Goal: Task Accomplishment & Management: Complete application form

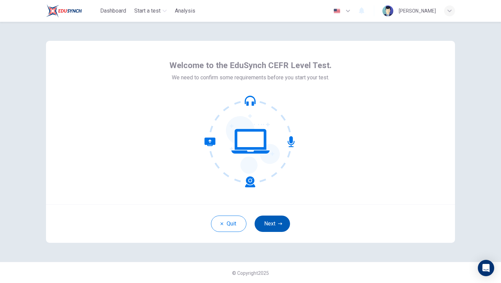
click at [277, 227] on button "Next" at bounding box center [272, 224] width 35 height 16
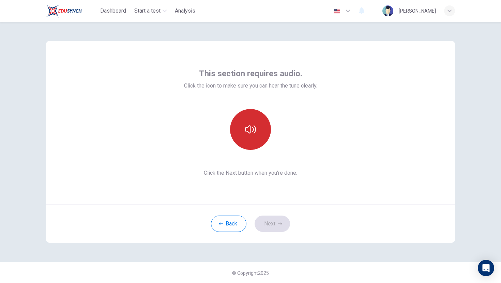
click at [251, 142] on button "button" at bounding box center [250, 129] width 41 height 41
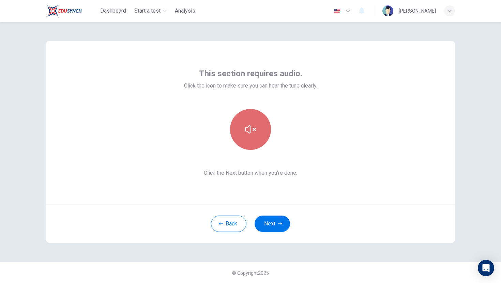
click at [251, 142] on button "button" at bounding box center [250, 129] width 41 height 41
click at [244, 121] on button "button" at bounding box center [250, 129] width 41 height 41
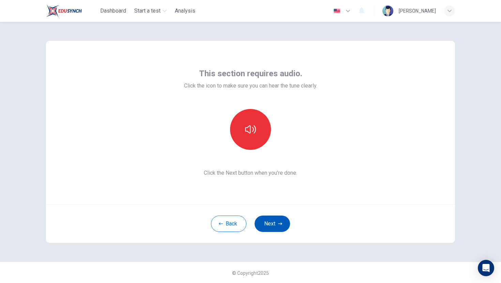
click at [276, 222] on button "Next" at bounding box center [272, 224] width 35 height 16
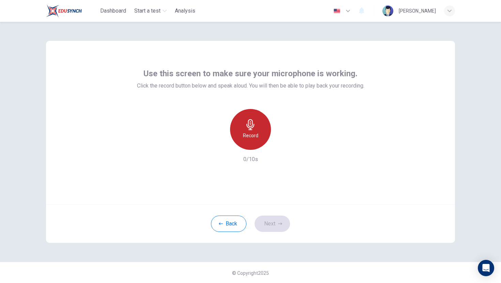
click at [250, 145] on div "Record" at bounding box center [250, 129] width 41 height 41
click at [250, 145] on div "Stop" at bounding box center [250, 129] width 41 height 41
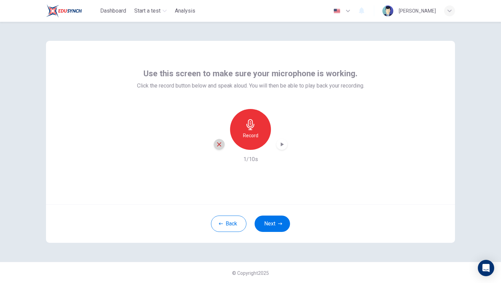
click at [218, 144] on icon "button" at bounding box center [219, 144] width 6 height 6
click at [248, 132] on h6 "Record" at bounding box center [250, 136] width 15 height 8
click at [247, 132] on h6 "Stop" at bounding box center [250, 136] width 10 height 8
click at [281, 149] on div "button" at bounding box center [281, 144] width 11 height 11
click at [219, 146] on icon "button" at bounding box center [219, 144] width 6 height 6
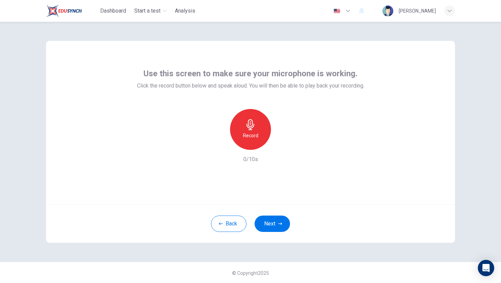
click at [244, 138] on h6 "Record" at bounding box center [250, 136] width 15 height 8
click at [244, 138] on div "Stop" at bounding box center [250, 129] width 41 height 41
click at [277, 147] on div "button" at bounding box center [281, 144] width 11 height 11
click at [280, 222] on icon "button" at bounding box center [280, 224] width 4 height 4
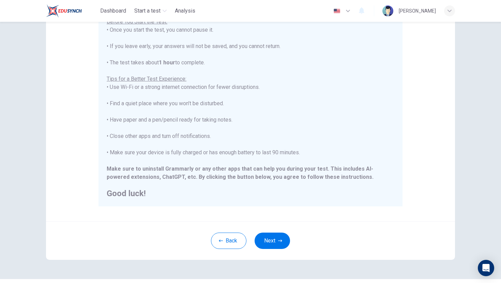
scroll to position [96, 0]
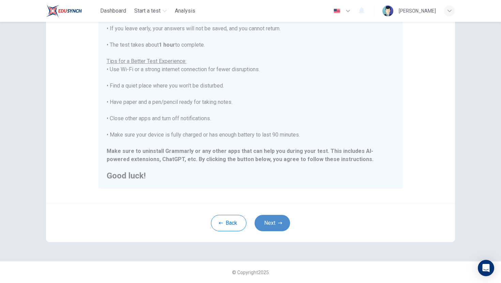
click at [268, 226] on button "Next" at bounding box center [272, 223] width 35 height 16
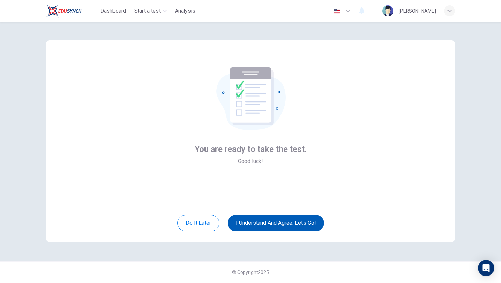
scroll to position [1, 0]
click at [277, 224] on button "I understand and agree. Let’s go!" at bounding box center [276, 223] width 96 height 16
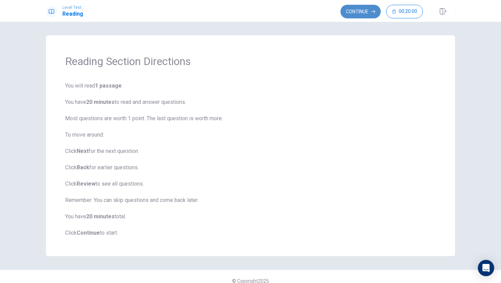
click at [347, 11] on button "Continue" at bounding box center [360, 12] width 40 height 14
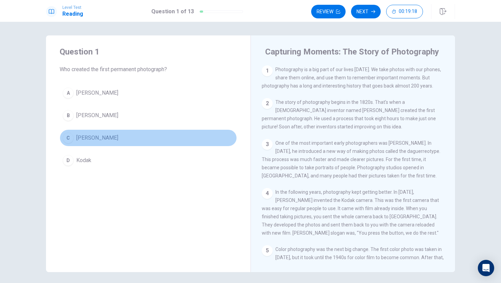
click at [118, 139] on span "[PERSON_NAME]" at bounding box center [97, 138] width 42 height 8
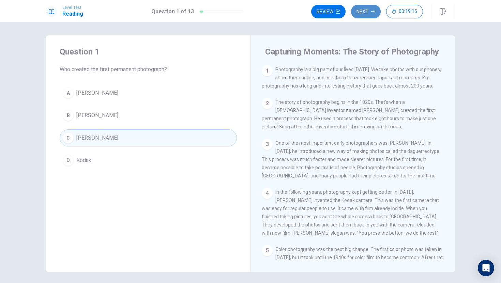
click at [361, 13] on button "Next" at bounding box center [366, 12] width 30 height 14
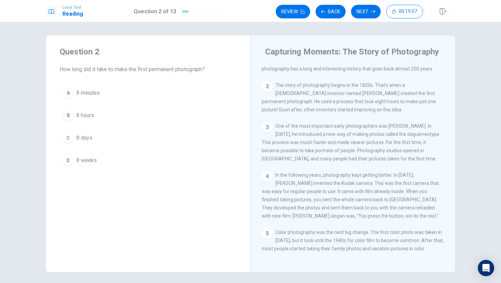
scroll to position [23, 0]
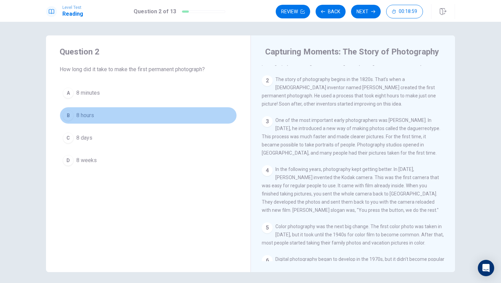
click at [66, 115] on div "B" at bounding box center [68, 115] width 11 height 11
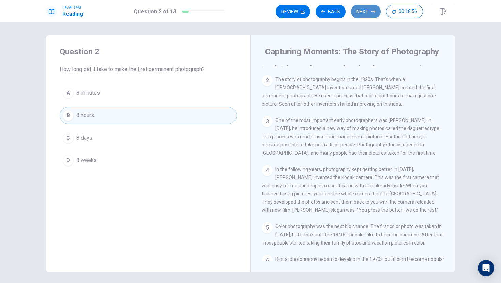
click at [372, 13] on icon "button" at bounding box center [373, 12] width 4 height 4
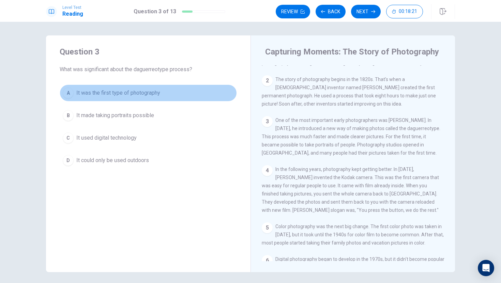
click at [69, 94] on div "A" at bounding box center [68, 93] width 11 height 11
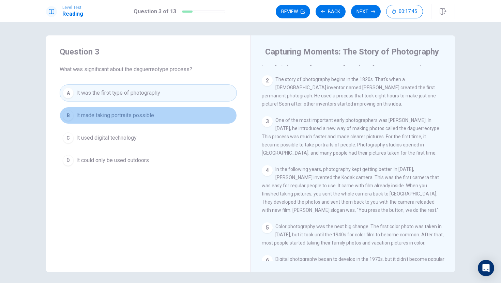
click at [133, 116] on span "It made taking portraits possible" at bounding box center [115, 115] width 78 height 8
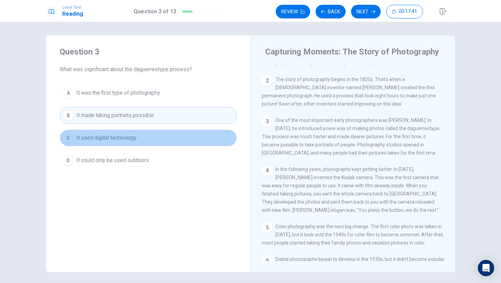
click at [139, 137] on button "C It used digital technology" at bounding box center [148, 138] width 177 height 17
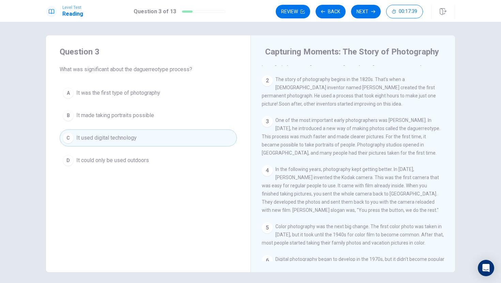
click at [142, 120] on button "B It made taking portraits possible" at bounding box center [148, 115] width 177 height 17
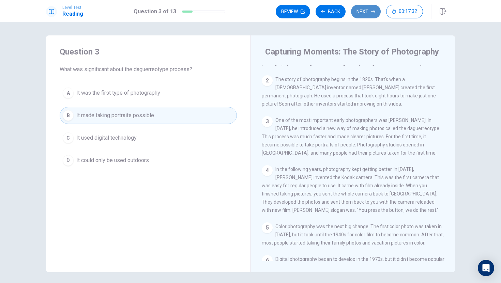
click at [369, 11] on button "Next" at bounding box center [366, 12] width 30 height 14
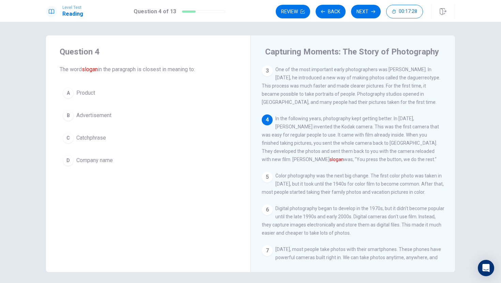
scroll to position [76, 0]
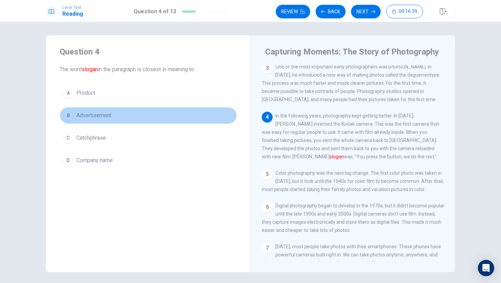
click at [66, 116] on div "B" at bounding box center [68, 115] width 11 height 11
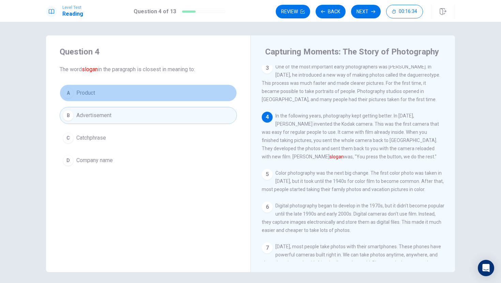
click at [171, 92] on button "A Product" at bounding box center [148, 93] width 177 height 17
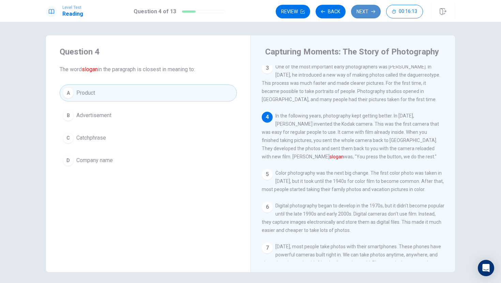
click at [363, 11] on button "Next" at bounding box center [366, 12] width 30 height 14
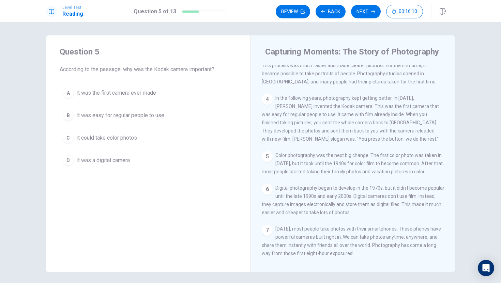
scroll to position [108, 0]
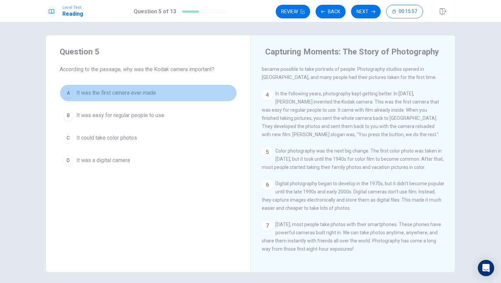
click at [130, 92] on span "It was the first camera ever made" at bounding box center [116, 93] width 80 height 8
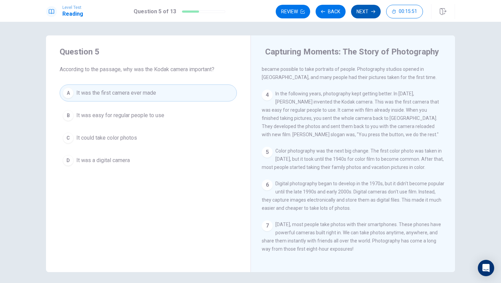
click at [358, 13] on button "Next" at bounding box center [366, 12] width 30 height 14
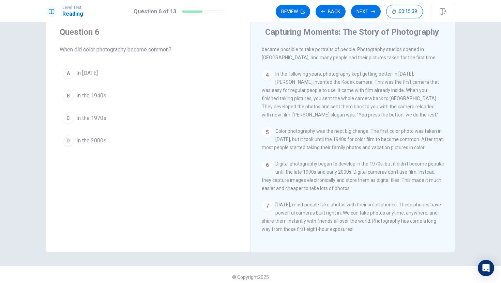
scroll to position [21, 0]
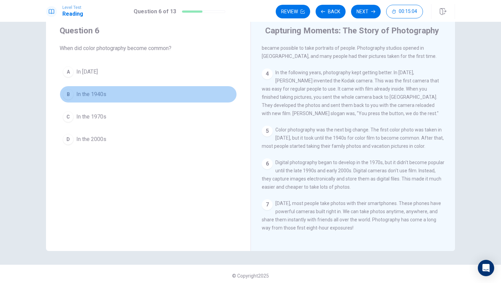
click at [149, 95] on button "B In the 1940s" at bounding box center [148, 94] width 177 height 17
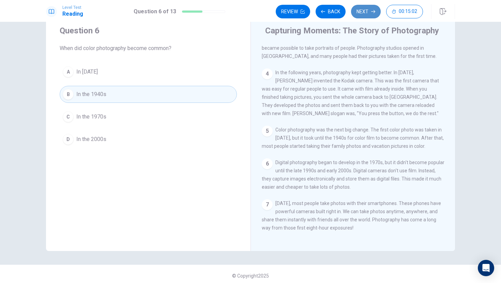
click at [366, 13] on button "Next" at bounding box center [366, 12] width 30 height 14
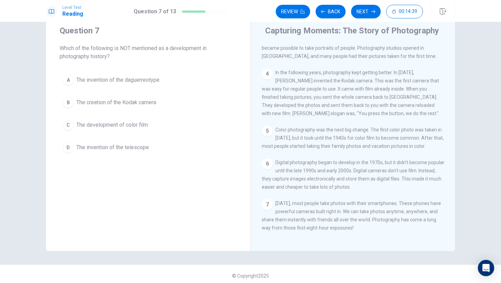
scroll to position [25, 0]
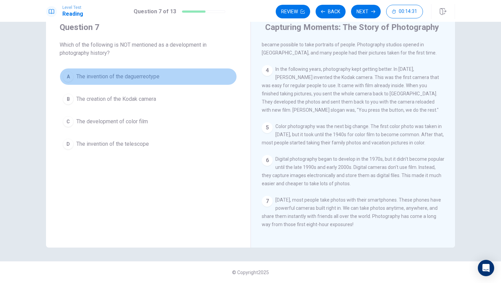
click at [111, 78] on span "The invention of the daguerreotype" at bounding box center [117, 77] width 83 height 8
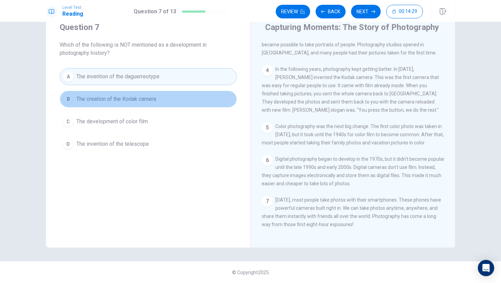
click at [123, 99] on span "The creation of the Kodak camera" at bounding box center [116, 99] width 80 height 8
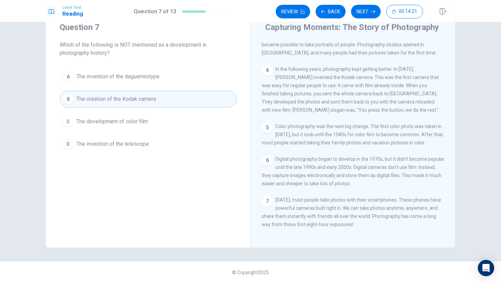
click at [135, 87] on div "A The invention of the daguerreotype B The creation of the Kodak camera C The d…" at bounding box center [148, 110] width 177 height 85
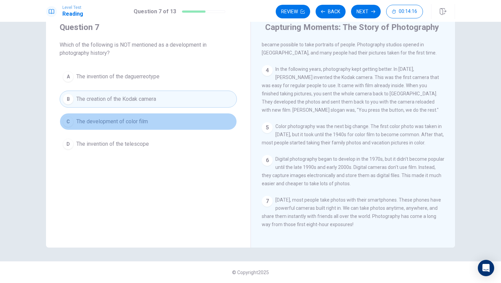
click at [120, 120] on span "The development of color film" at bounding box center [112, 122] width 72 height 8
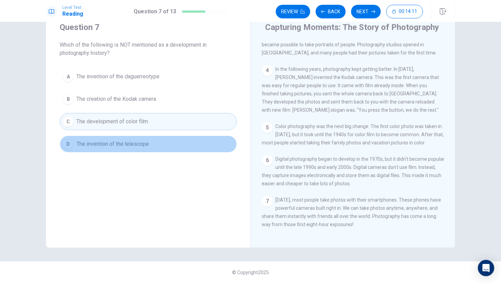
click at [133, 147] on span "The invention of the telescope" at bounding box center [112, 144] width 73 height 8
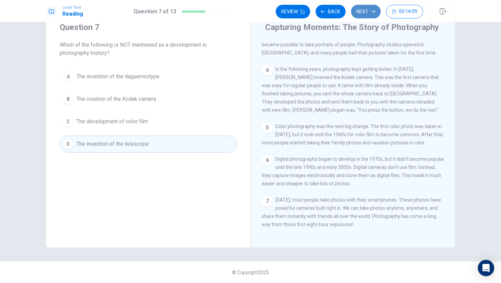
click at [362, 13] on button "Next" at bounding box center [366, 12] width 30 height 14
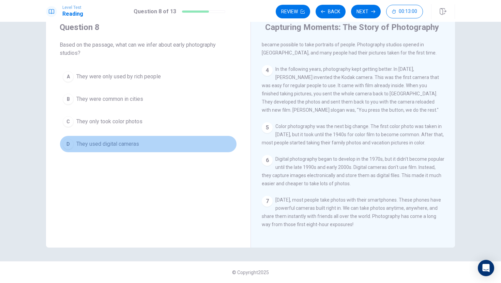
click at [110, 144] on span "They used digital cameras" at bounding box center [107, 144] width 63 height 8
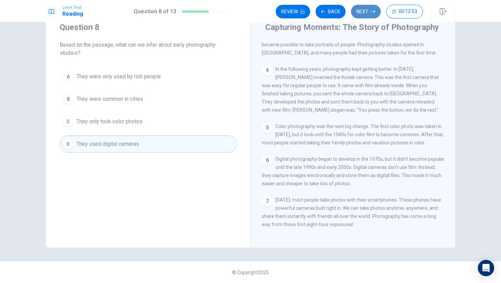
click at [359, 11] on button "Next" at bounding box center [366, 12] width 30 height 14
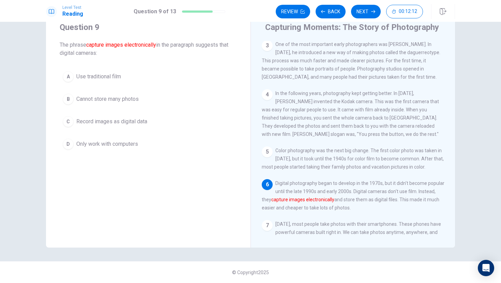
scroll to position [108, 0]
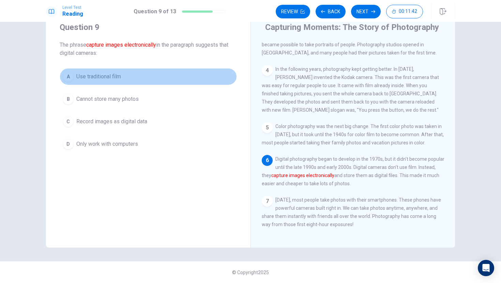
click at [102, 75] on span "Use traditional film" at bounding box center [98, 77] width 45 height 8
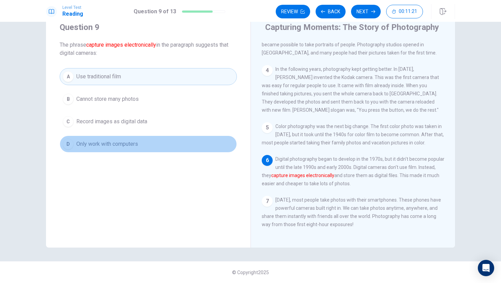
click at [140, 140] on button "D Only work with computers" at bounding box center [148, 144] width 177 height 17
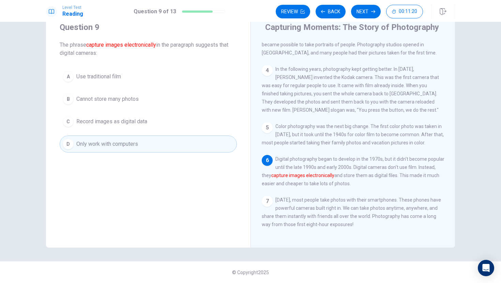
click at [159, 120] on button "C Record images as digital data" at bounding box center [148, 121] width 177 height 17
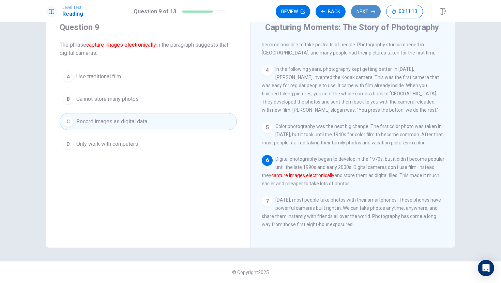
click at [372, 11] on icon "button" at bounding box center [373, 12] width 4 height 4
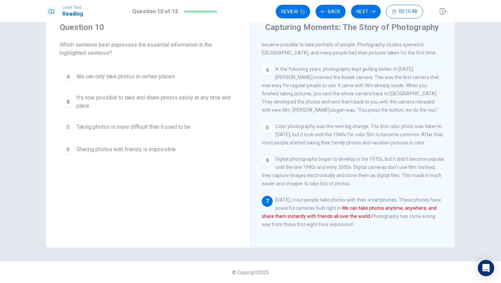
click at [138, 99] on span "It's now possible to take and share photos easily at any time and place" at bounding box center [154, 102] width 157 height 16
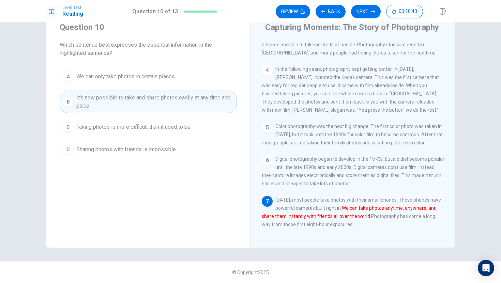
click at [134, 129] on span "Taking photos is more difficult than it used to be" at bounding box center [133, 127] width 114 height 8
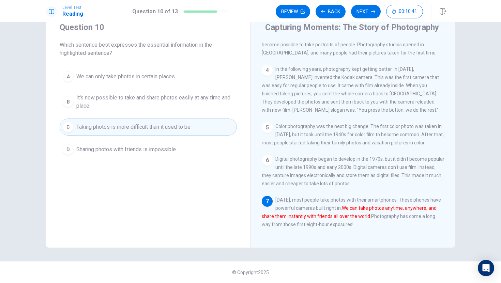
click at [166, 143] on button "D Sharing photos with friends is impossible" at bounding box center [148, 149] width 177 height 17
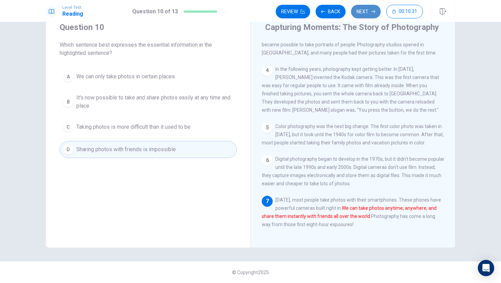
click at [371, 13] on icon "button" at bounding box center [373, 12] width 4 height 4
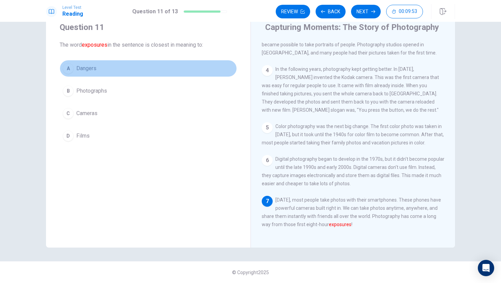
click at [102, 75] on button "A Dangers" at bounding box center [148, 68] width 177 height 17
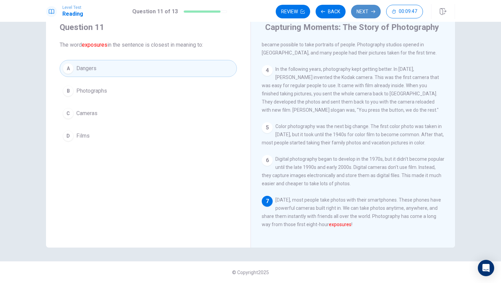
click at [367, 15] on button "Next" at bounding box center [366, 12] width 30 height 14
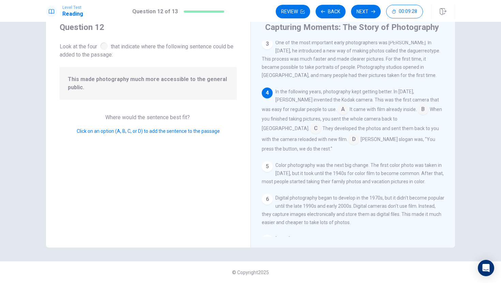
scroll to position [80, 0]
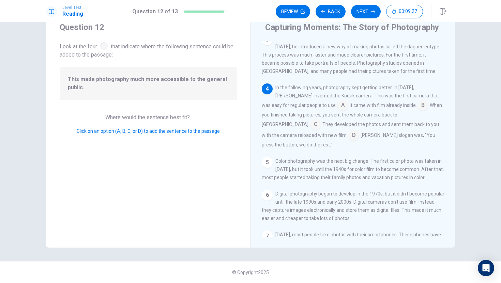
click at [337, 110] on input at bounding box center [342, 106] width 11 height 11
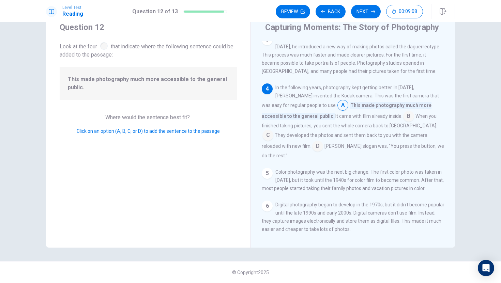
click at [403, 122] on input at bounding box center [408, 116] width 11 height 11
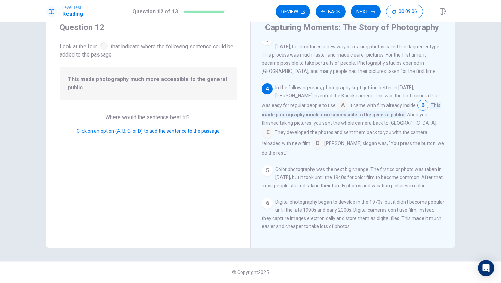
click at [331, 118] on span "This made photography much more accessible to the general public." at bounding box center [351, 110] width 179 height 16
click at [339, 118] on span "This made photography much more accessible to the general public." at bounding box center [351, 110] width 179 height 16
click at [418, 111] on input at bounding box center [423, 106] width 11 height 11
click at [273, 128] on input at bounding box center [267, 133] width 11 height 11
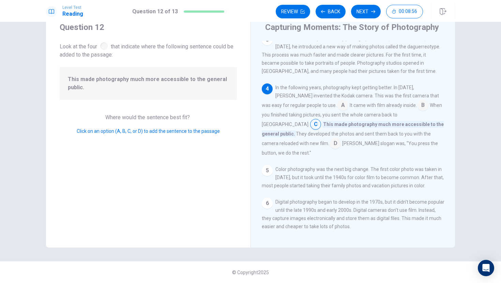
click at [337, 111] on input at bounding box center [342, 106] width 11 height 11
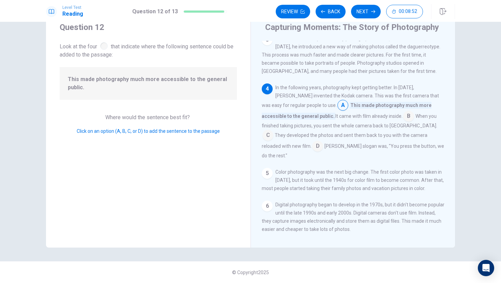
click at [403, 122] on input at bounding box center [408, 116] width 11 height 11
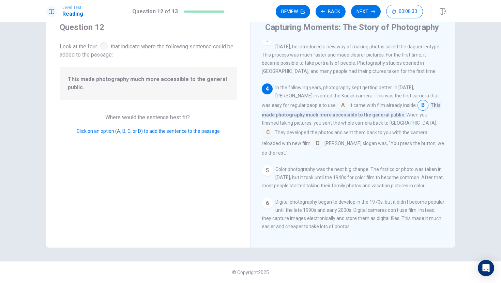
click at [323, 139] on input at bounding box center [317, 144] width 11 height 11
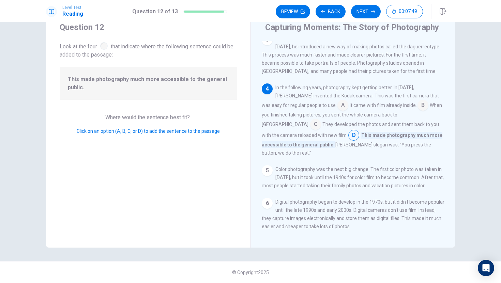
click at [321, 122] on input at bounding box center [315, 125] width 11 height 11
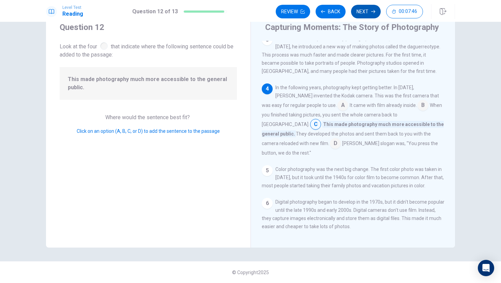
click at [365, 9] on button "Next" at bounding box center [366, 12] width 30 height 14
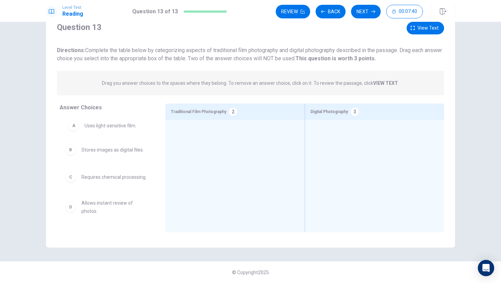
drag, startPoint x: 73, startPoint y: 130, endPoint x: 78, endPoint y: 127, distance: 5.6
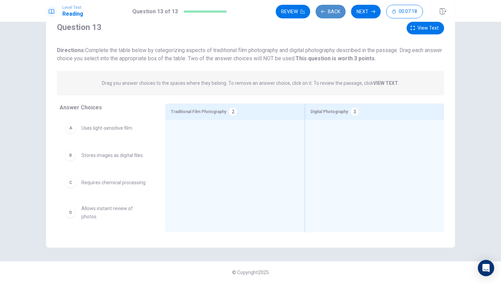
click at [336, 11] on button "Back" at bounding box center [331, 12] width 30 height 14
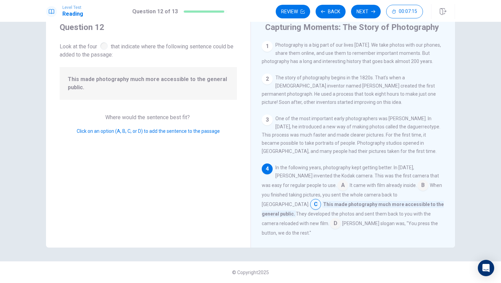
scroll to position [0, 0]
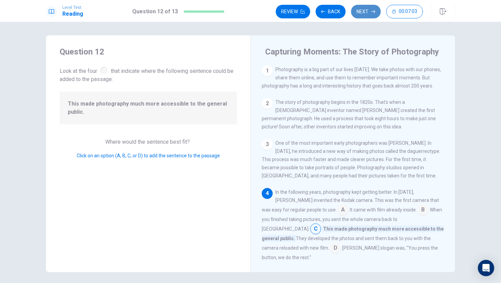
click at [362, 12] on button "Next" at bounding box center [366, 12] width 30 height 14
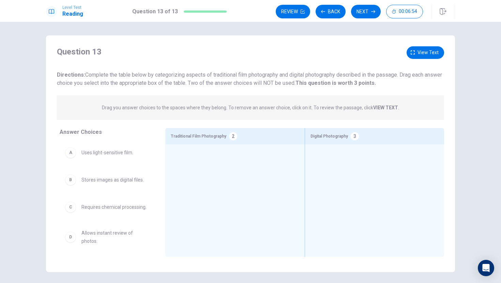
click at [119, 238] on span "Allows instant review of photos." at bounding box center [114, 237] width 67 height 16
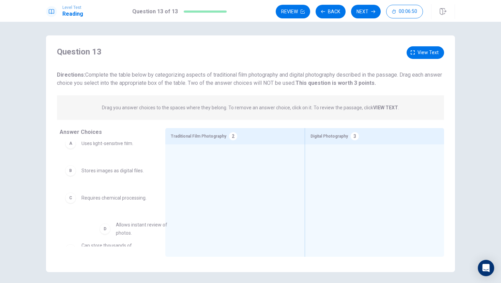
scroll to position [10, 0]
drag, startPoint x: 107, startPoint y: 236, endPoint x: 351, endPoint y: 177, distance: 250.8
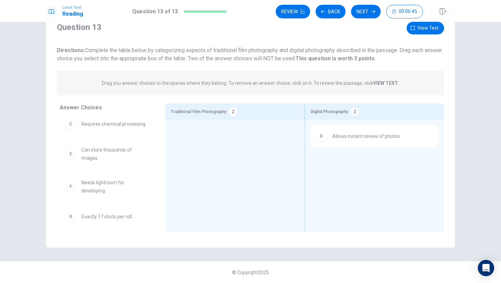
scroll to position [58, 0]
click at [327, 13] on button "Back" at bounding box center [331, 12] width 30 height 14
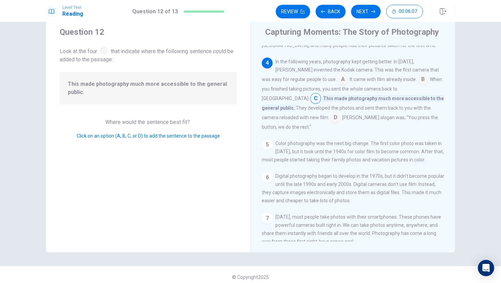
scroll to position [123, 0]
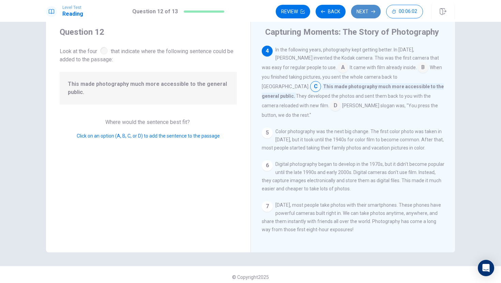
click at [369, 15] on button "Next" at bounding box center [366, 12] width 30 height 14
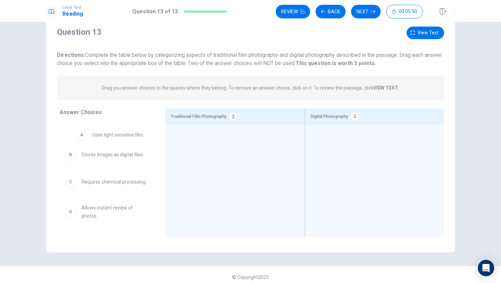
drag, startPoint x: 133, startPoint y: 137, endPoint x: 145, endPoint y: 139, distance: 12.4
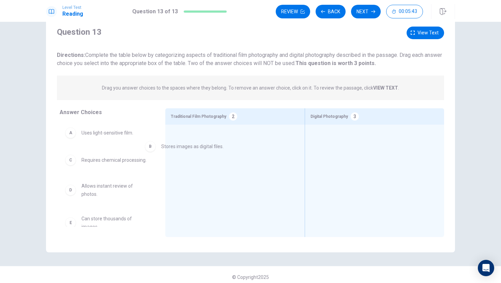
drag, startPoint x: 143, startPoint y: 161, endPoint x: 225, endPoint y: 147, distance: 82.9
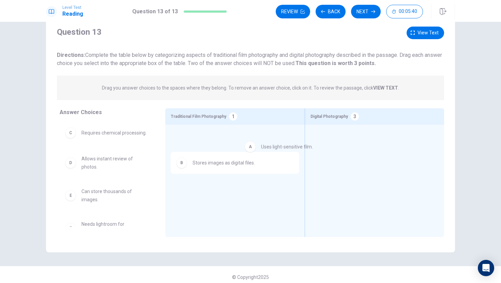
drag, startPoint x: 143, startPoint y: 143, endPoint x: 326, endPoint y: 158, distance: 183.0
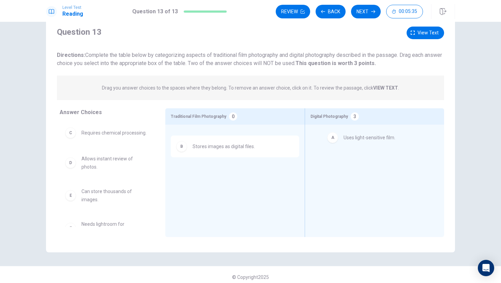
drag, startPoint x: 199, startPoint y: 146, endPoint x: 352, endPoint y: 141, distance: 152.8
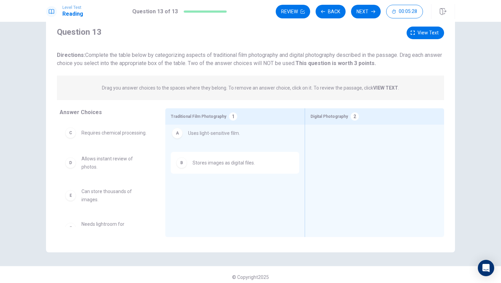
drag, startPoint x: 352, startPoint y: 142, endPoint x: 204, endPoint y: 133, distance: 147.9
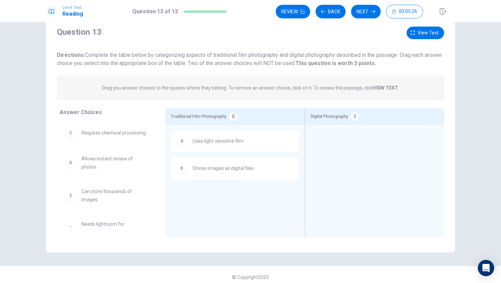
click at [246, 169] on span "Stores images as digital files." at bounding box center [224, 168] width 62 height 8
drag, startPoint x: 116, startPoint y: 137, endPoint x: 363, endPoint y: 150, distance: 247.4
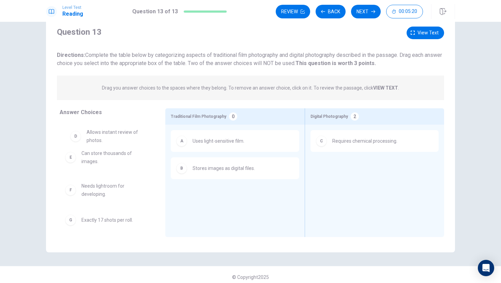
drag, startPoint x: 140, startPoint y: 136, endPoint x: 148, endPoint y: 138, distance: 8.5
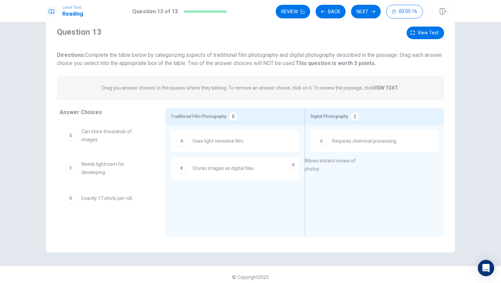
drag, startPoint x: 103, startPoint y: 134, endPoint x: 341, endPoint y: 165, distance: 240.0
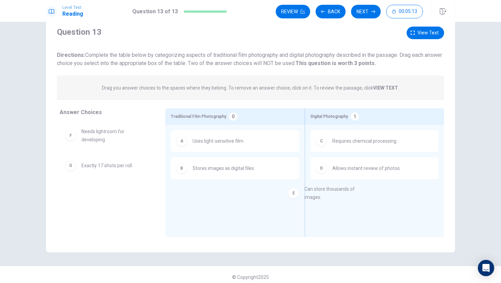
drag, startPoint x: 115, startPoint y: 137, endPoint x: 343, endPoint y: 198, distance: 236.5
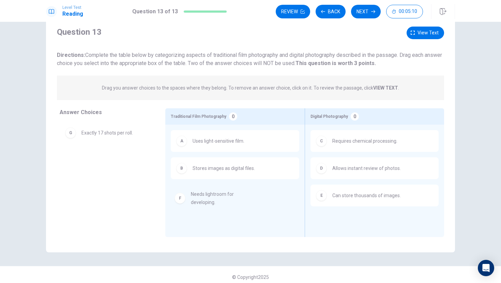
drag, startPoint x: 86, startPoint y: 136, endPoint x: 202, endPoint y: 199, distance: 132.2
drag, startPoint x: 114, startPoint y: 135, endPoint x: 262, endPoint y: 211, distance: 166.0
drag, startPoint x: 74, startPoint y: 136, endPoint x: 227, endPoint y: 195, distance: 163.2
drag, startPoint x: 93, startPoint y: 137, endPoint x: 258, endPoint y: 211, distance: 180.8
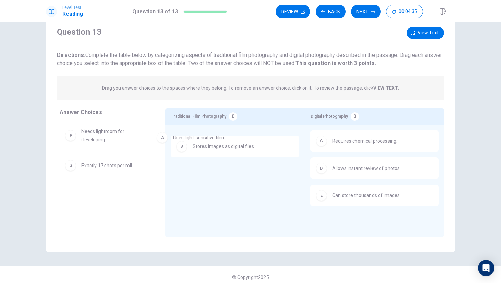
drag, startPoint x: 244, startPoint y: 137, endPoint x: 223, endPoint y: 134, distance: 21.4
drag, startPoint x: 244, startPoint y: 145, endPoint x: 25, endPoint y: 140, distance: 218.5
drag, startPoint x: 211, startPoint y: 142, endPoint x: 92, endPoint y: 203, distance: 133.2
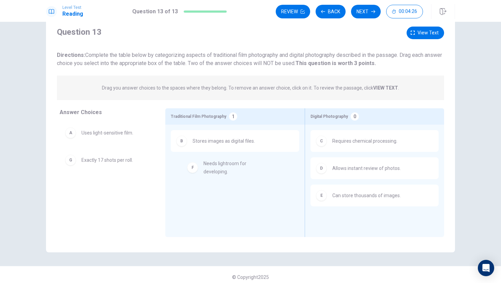
drag, startPoint x: 109, startPoint y: 166, endPoint x: 233, endPoint y: 171, distance: 124.8
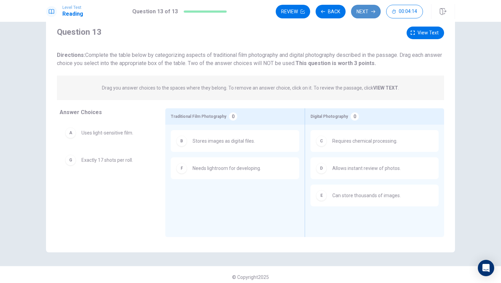
click at [366, 14] on button "Next" at bounding box center [366, 12] width 30 height 14
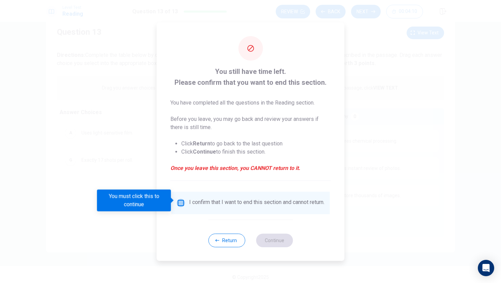
click at [178, 199] on input "You must click this to continue" at bounding box center [181, 203] width 8 height 8
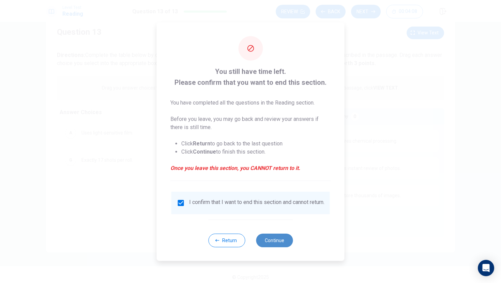
click at [278, 245] on button "Continue" at bounding box center [274, 241] width 37 height 14
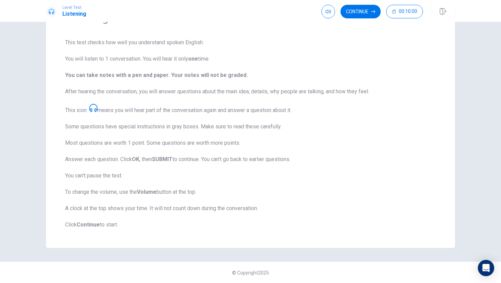
scroll to position [0, 0]
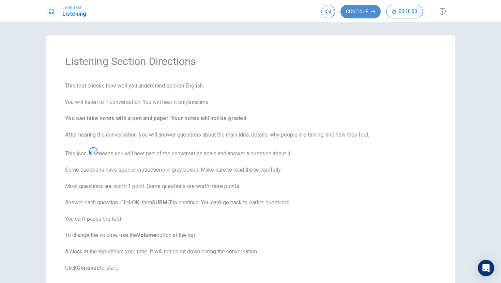
click at [357, 13] on button "Continue" at bounding box center [360, 12] width 40 height 14
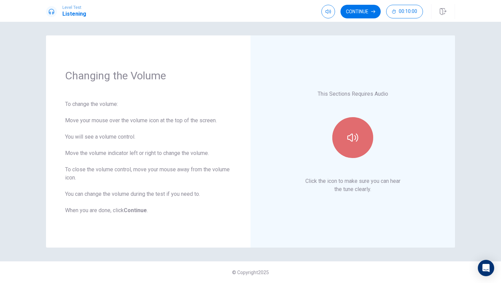
click at [367, 134] on button "button" at bounding box center [352, 137] width 41 height 41
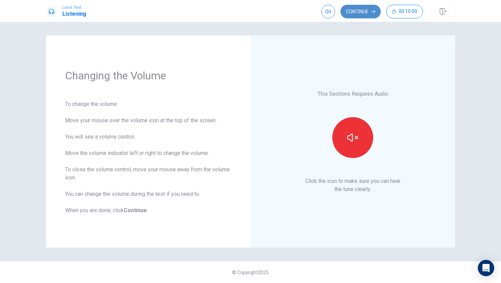
click at [355, 13] on button "Continue" at bounding box center [360, 12] width 40 height 14
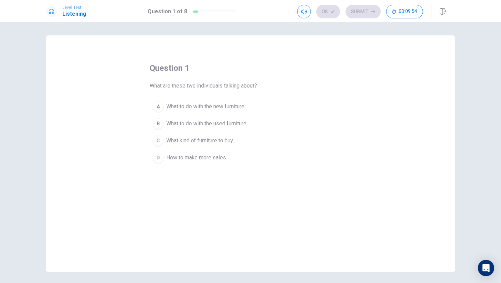
click at [373, 11] on div "Ok Submit 00:09:54" at bounding box center [360, 12] width 126 height 14
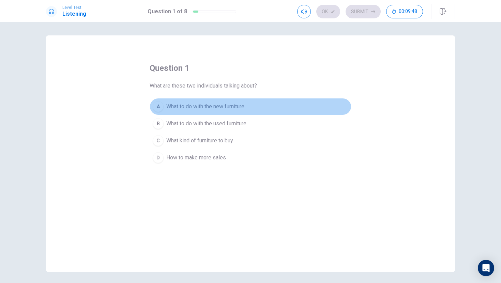
click at [161, 106] on div "A" at bounding box center [158, 106] width 11 height 11
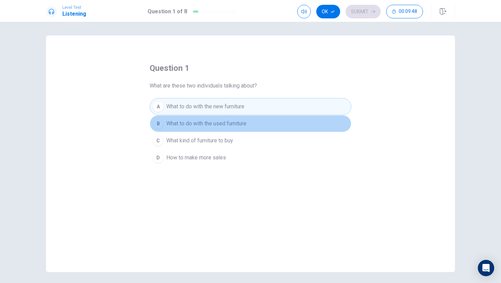
click at [165, 121] on button "B What to do with the used furniture" at bounding box center [251, 123] width 202 height 17
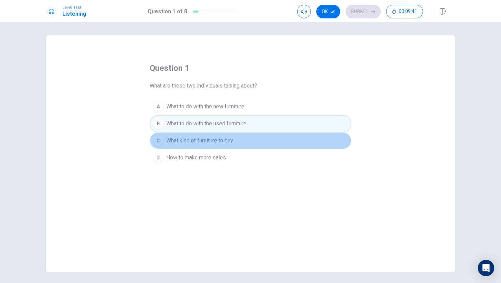
click at [250, 146] on button "C What kind of furniture to buy" at bounding box center [251, 140] width 202 height 17
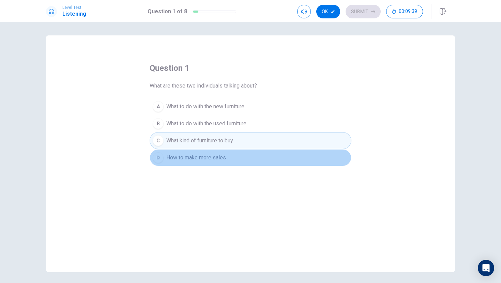
click at [248, 164] on button "D How to make more sales" at bounding box center [251, 157] width 202 height 17
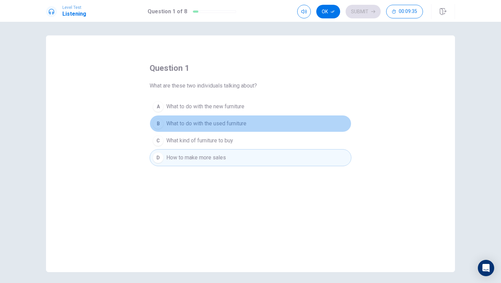
click at [245, 121] on span "What to do with the used furniture" at bounding box center [206, 124] width 80 height 8
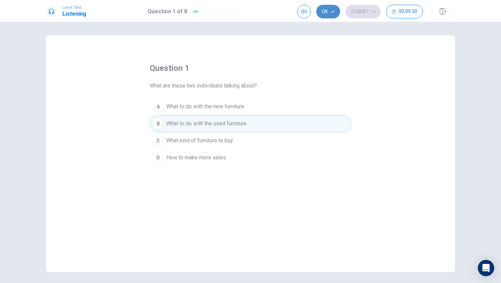
click at [334, 12] on icon "button" at bounding box center [333, 12] width 4 height 4
click at [353, 13] on button "Submit" at bounding box center [363, 12] width 35 height 14
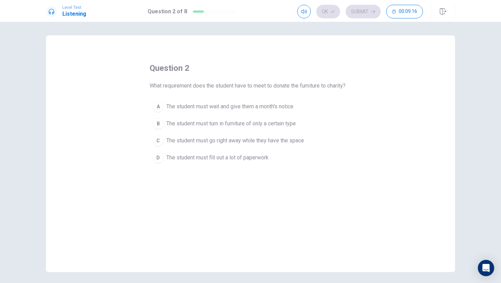
click at [177, 124] on span "The student must turn in furniture of only a certain type" at bounding box center [231, 124] width 130 height 8
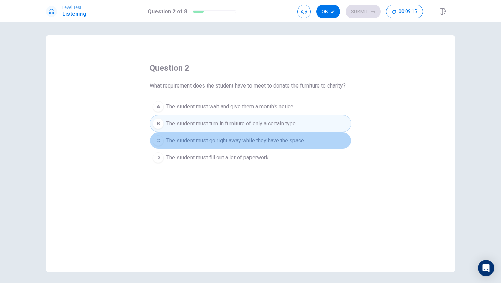
click at [189, 135] on button "C The student must go right away while they have the space" at bounding box center [251, 140] width 202 height 17
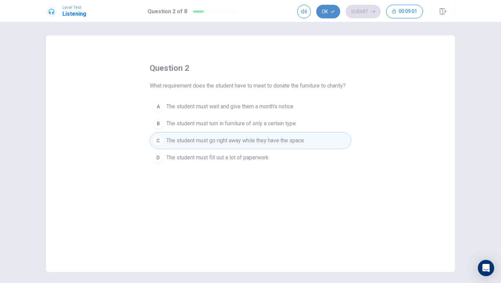
click at [328, 12] on button "Ok" at bounding box center [328, 12] width 24 height 14
click at [356, 12] on button "Submit" at bounding box center [363, 12] width 35 height 14
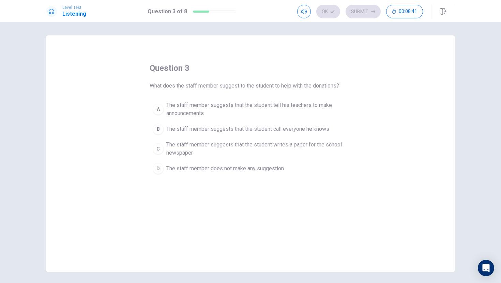
click at [189, 153] on span "The staff member suggests that the student writes a paper for the school newspa…" at bounding box center [257, 149] width 182 height 16
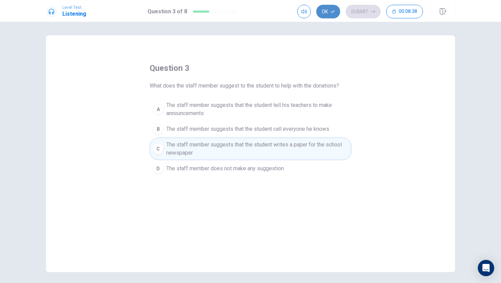
click at [328, 14] on button "Ok" at bounding box center [328, 12] width 24 height 14
click at [350, 14] on button "Submit" at bounding box center [363, 12] width 35 height 14
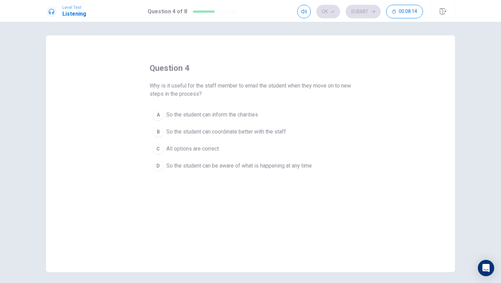
click at [209, 164] on span "So the student can be aware of what is happening at any time" at bounding box center [239, 166] width 146 height 8
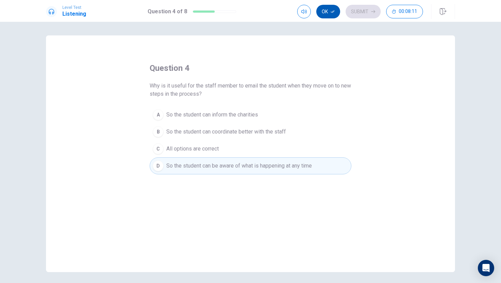
click at [324, 13] on button "Ok" at bounding box center [328, 12] width 24 height 14
click at [367, 10] on button "Submit" at bounding box center [363, 12] width 35 height 14
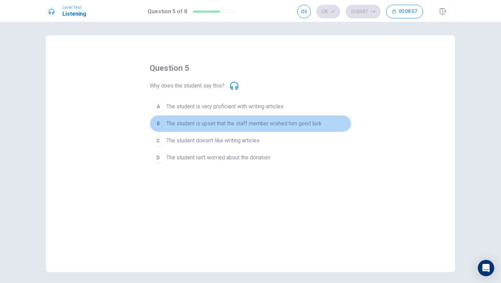
click at [217, 128] on button "B The student is upset that the staff member wished him good luck" at bounding box center [251, 123] width 202 height 17
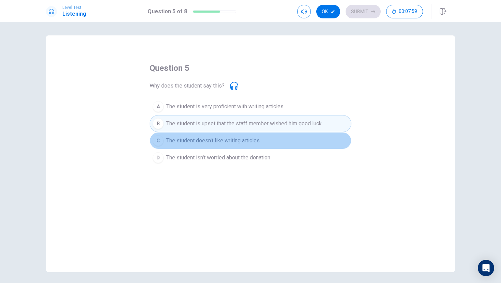
click at [227, 143] on span "The student doesn't like writing articles" at bounding box center [212, 141] width 93 height 8
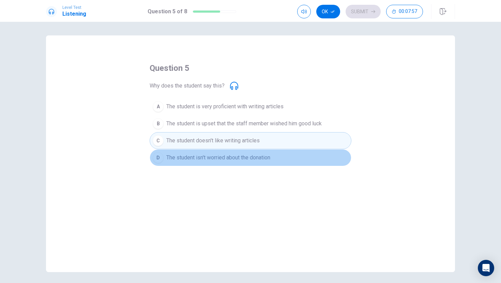
click at [237, 159] on span "The student isn't worried about the donation" at bounding box center [218, 158] width 104 height 8
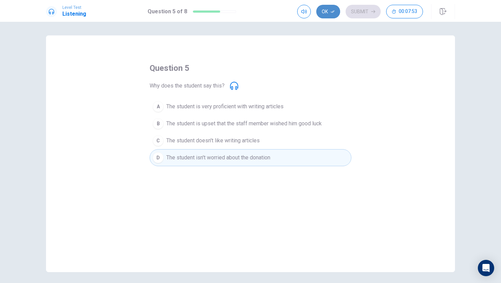
click at [335, 13] on icon "button" at bounding box center [333, 12] width 4 height 4
click at [367, 11] on button "Submit" at bounding box center [363, 12] width 35 height 14
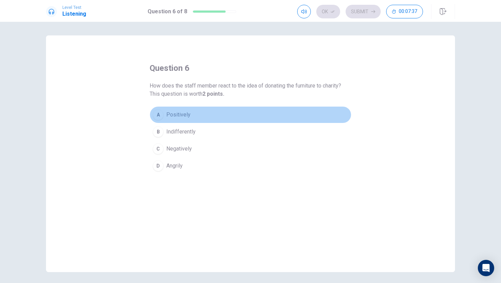
click at [160, 115] on div "A" at bounding box center [158, 114] width 11 height 11
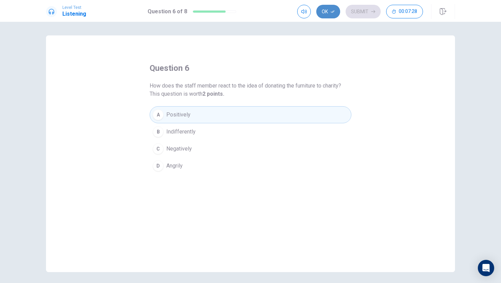
click at [327, 15] on button "Ok" at bounding box center [328, 12] width 24 height 14
click at [356, 13] on button "Submit" at bounding box center [363, 12] width 35 height 14
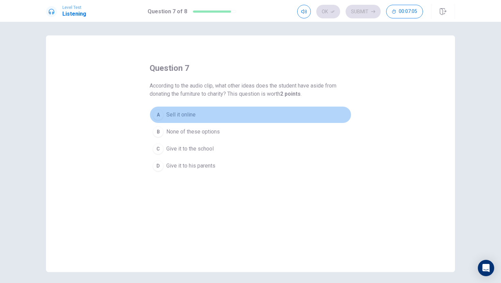
click at [156, 118] on div "A" at bounding box center [158, 114] width 11 height 11
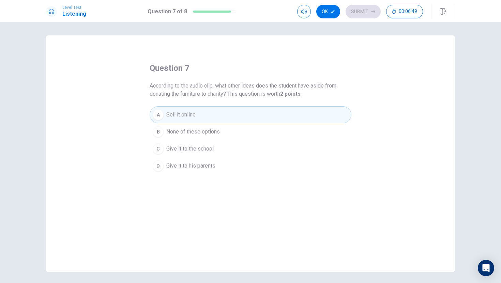
click at [217, 135] on span "None of these options" at bounding box center [193, 132] width 54 height 8
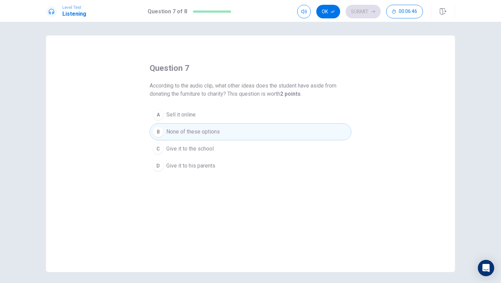
click at [215, 148] on button "C Give it to the school" at bounding box center [251, 148] width 202 height 17
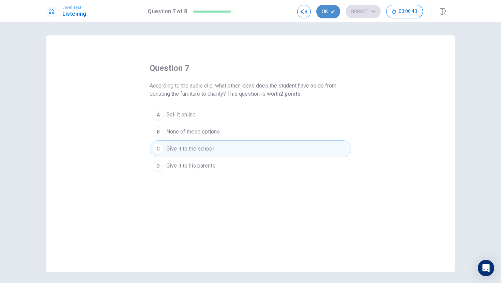
click at [325, 14] on button "Ok" at bounding box center [328, 12] width 24 height 14
click at [359, 12] on button "Submit" at bounding box center [363, 12] width 35 height 14
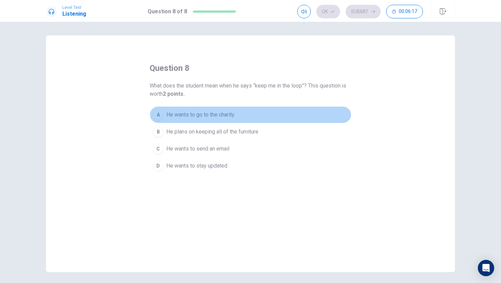
click at [161, 119] on div "A" at bounding box center [158, 114] width 11 height 11
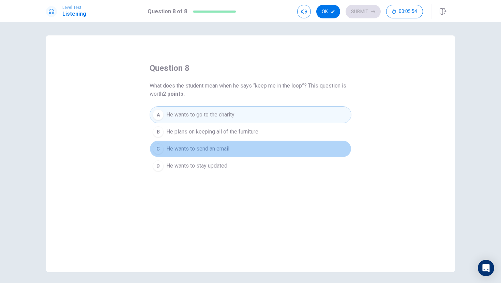
click at [158, 149] on div "C" at bounding box center [158, 148] width 11 height 11
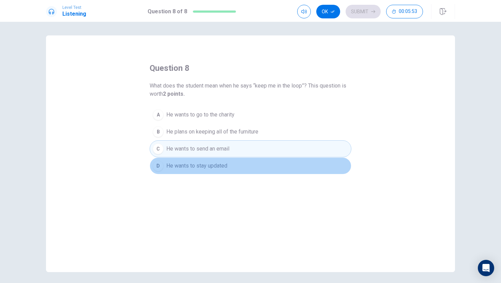
click at [157, 171] on div "D" at bounding box center [158, 166] width 11 height 11
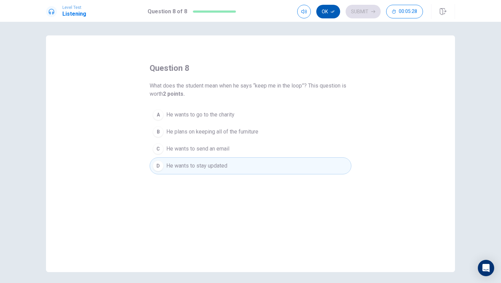
click at [330, 13] on button "Ok" at bounding box center [328, 12] width 24 height 14
click at [371, 10] on icon "button" at bounding box center [373, 12] width 4 height 4
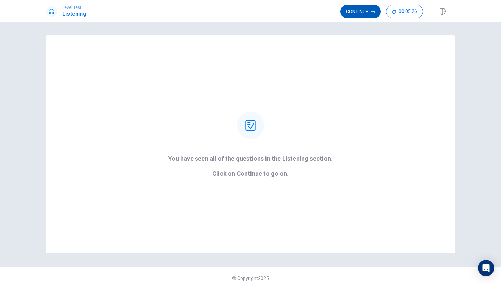
click at [353, 15] on button "Continue" at bounding box center [360, 12] width 40 height 14
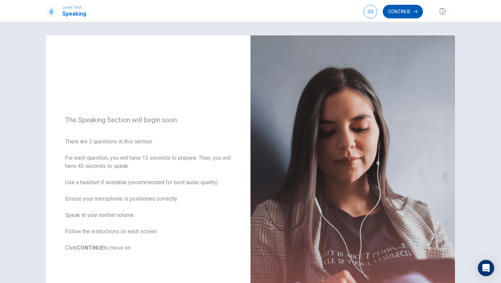
click at [409, 11] on button "Continue" at bounding box center [403, 12] width 40 height 14
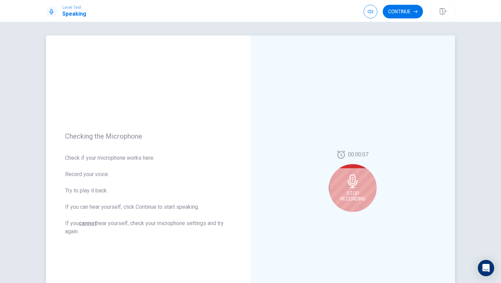
click at [353, 175] on icon at bounding box center [353, 182] width 10 height 14
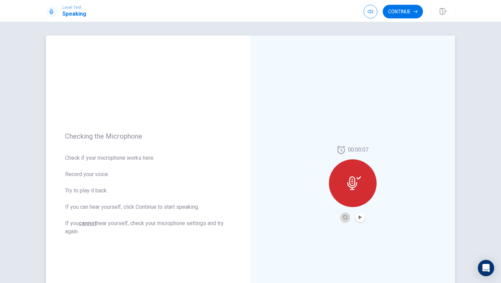
click at [349, 216] on button "Record Again" at bounding box center [345, 218] width 10 height 10
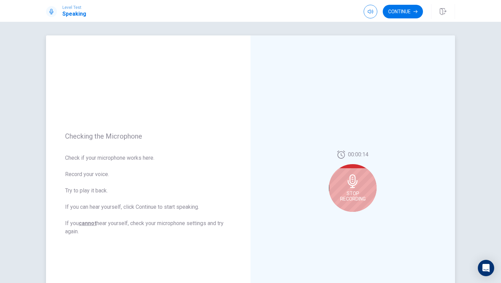
click at [365, 179] on div "Stop Recording" at bounding box center [353, 188] width 48 height 48
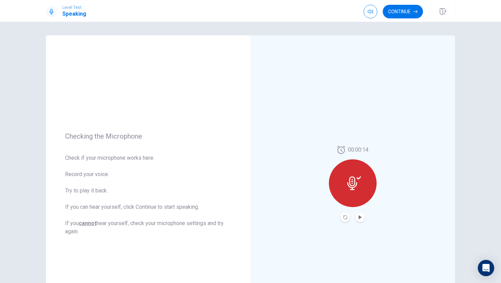
click at [362, 219] on button "Play Audio" at bounding box center [360, 218] width 10 height 10
click at [407, 17] on button "Continue" at bounding box center [403, 12] width 40 height 14
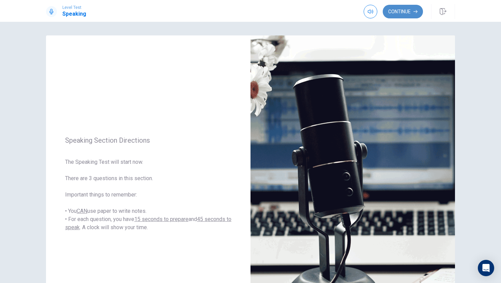
click at [407, 12] on button "Continue" at bounding box center [403, 12] width 40 height 14
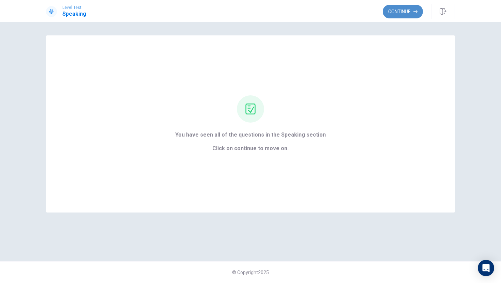
click at [392, 12] on button "Continue" at bounding box center [403, 12] width 40 height 14
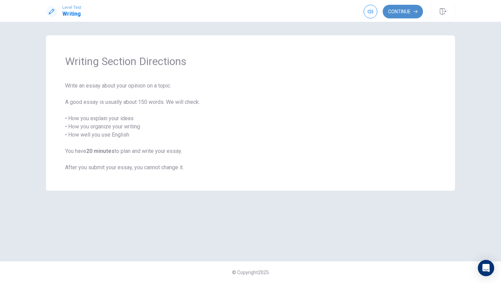
click at [397, 13] on button "Continue" at bounding box center [403, 12] width 40 height 14
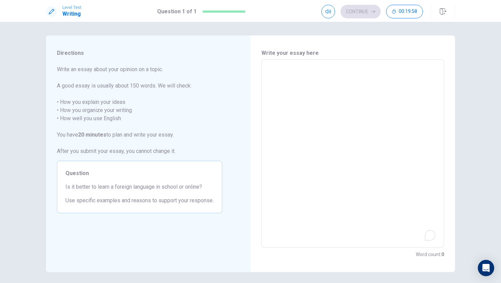
click at [301, 80] on textarea "To enrich screen reader interactions, please activate Accessibility in Grammarl…" at bounding box center [352, 153] width 173 height 177
click at [289, 72] on textarea "To enrich screen reader interactions, please activate Accessibility in Grammarl…" at bounding box center [352, 153] width 173 height 177
click at [322, 158] on textarea "To enrich screen reader interactions, please activate Accessibility in Grammarl…" at bounding box center [352, 153] width 173 height 177
click at [284, 63] on div "x ​" at bounding box center [352, 153] width 183 height 188
type textarea "i"
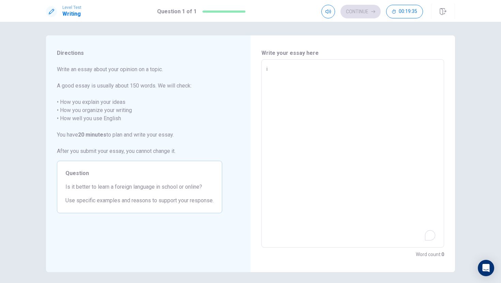
type textarea "x"
type textarea "in"
type textarea "x"
click at [296, 82] on textarea "in" at bounding box center [352, 153] width 173 height 177
type textarea "in"
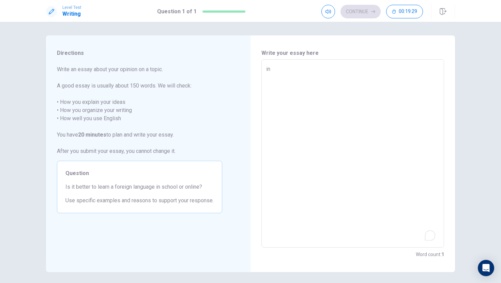
type textarea "x"
type textarea "n"
type textarea "x"
type textarea "in"
type textarea "x"
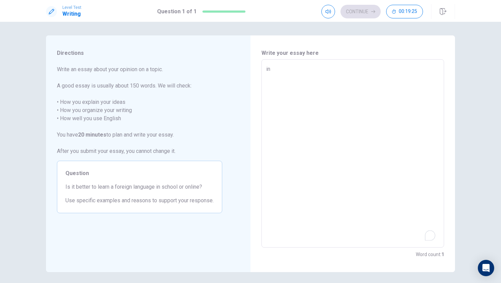
type textarea "n"
type textarea "x"
type textarea "on"
type textarea "x"
type textarea "n"
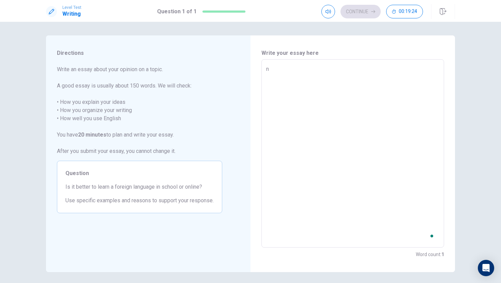
type textarea "x"
type textarea "in"
type textarea "x"
type textarea "iin"
type textarea "x"
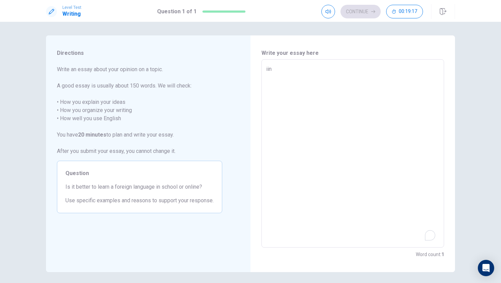
type textarea "ii]n"
type textarea "x"
type textarea "iin"
type textarea "x"
type textarea "in"
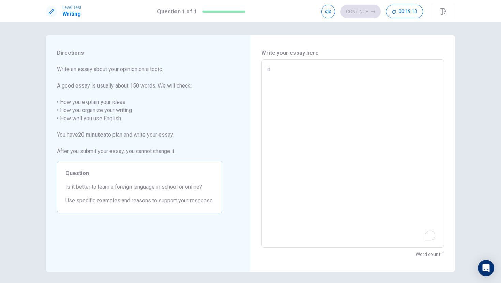
type textarea "x"
type textarea "iin"
type textarea "x"
type textarea "iinn"
type textarea "x"
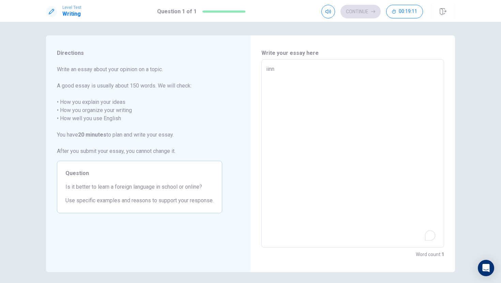
type textarea "iin"
type textarea "x"
type textarea "in"
click at [278, 74] on textarea "in" at bounding box center [352, 153] width 173 height 177
type textarea "x"
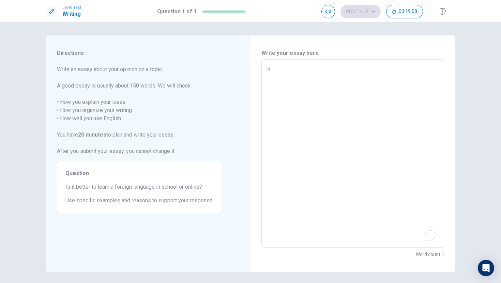
type textarea "in m"
type textarea "x"
type textarea "in m y"
type textarea "x"
type textarea "in 没有"
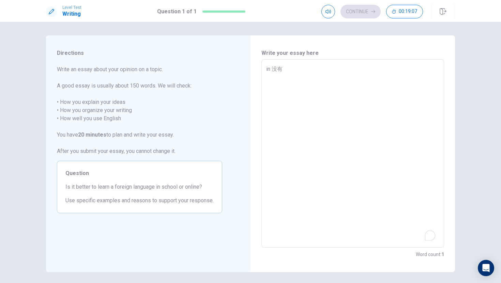
type textarea "x"
type textarea "in 没"
type textarea "x"
type textarea "in"
type textarea "x"
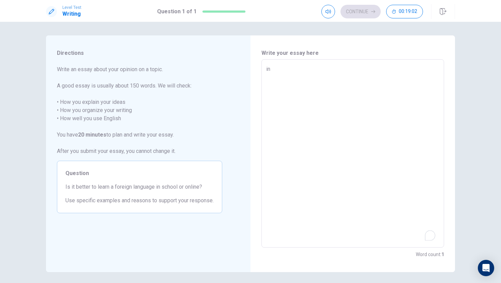
type textarea "in m"
type textarea "x"
type textarea "in my"
type textarea "x"
type textarea "in my"
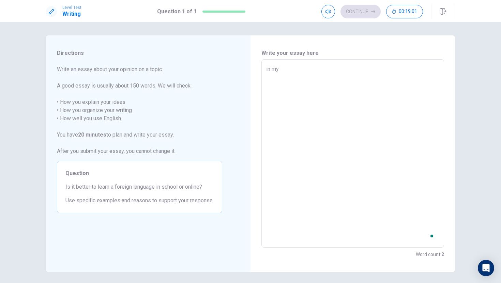
type textarea "x"
type textarea "in my o"
type textarea "x"
type textarea "in my op"
type textarea "x"
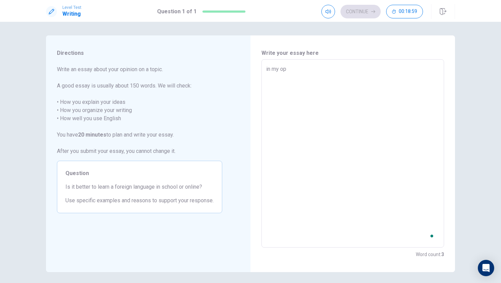
type textarea "in my opi"
type textarea "x"
type textarea "in my opin"
type textarea "x"
type textarea "in my opinn"
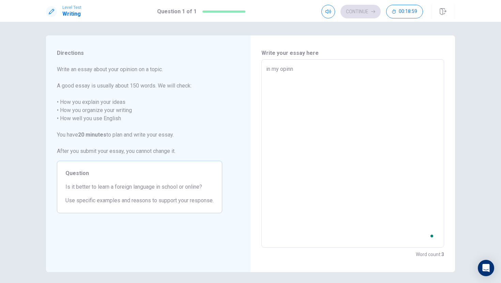
type textarea "x"
type textarea "in my opinni"
type textarea "x"
type textarea "in my opinnio"
type textarea "x"
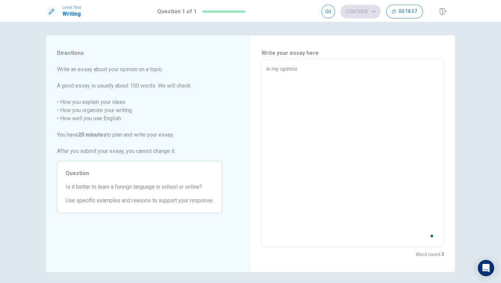
type textarea "in my opinnion"
click at [278, 74] on textarea "in my opinnion" at bounding box center [352, 153] width 173 height 177
type textarea "x"
type textarea "in my opinnion"
type textarea "x"
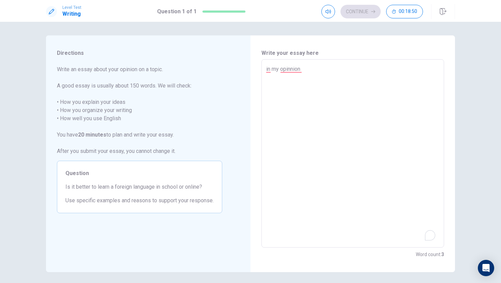
type textarea "in my opinnion i"
type textarea "x"
type textarea "in my opinnion it"
type textarea "x"
type textarea "in my opinnion it"
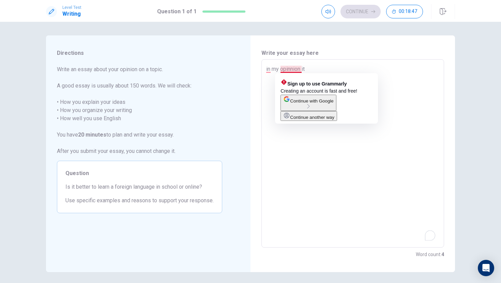
click at [292, 70] on textarea "in my opinnion it" at bounding box center [352, 153] width 173 height 177
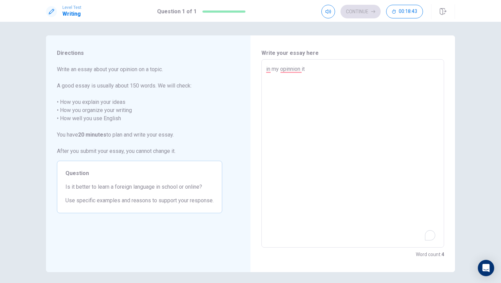
click at [296, 74] on textarea "in my opinnion it" at bounding box center [352, 153] width 173 height 177
click at [296, 72] on textarea "in my opinnion it" at bounding box center [352, 153] width 173 height 177
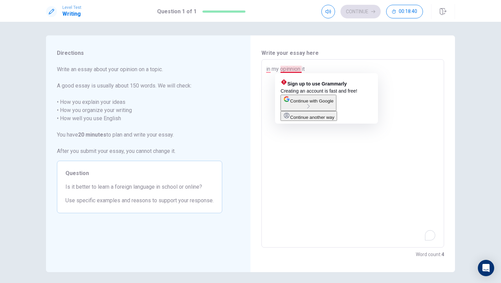
type textarea "x"
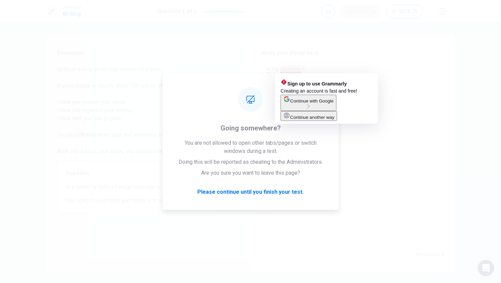
type textarea "in my opinnion it"
click at [255, 93] on div "Write your essay here in my opinnion it x ​ Word count : 4" at bounding box center [353, 153] width 205 height 237
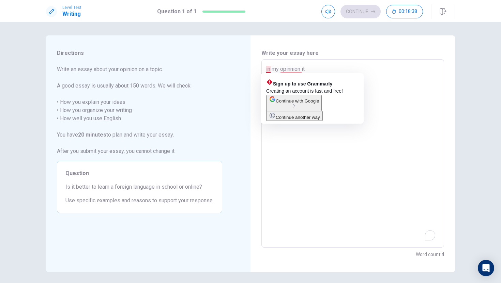
click at [268, 72] on textarea "in my opinnion it" at bounding box center [352, 153] width 173 height 177
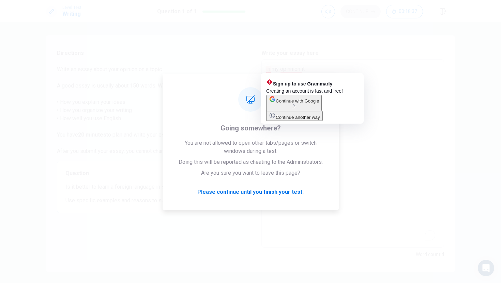
type textarea "x"
type textarea "n my opinnion it"
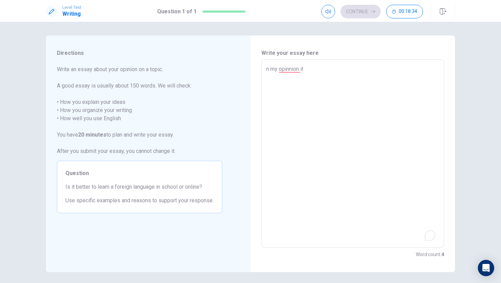
type textarea "x"
type textarea "in my opinnion it"
type textarea "x"
type textarea "n my opinnion it"
type textarea "x"
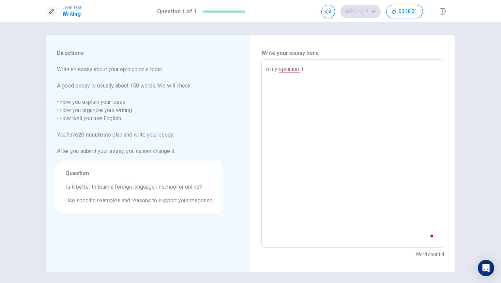
type textarea "n my opinnion it"
type textarea "x"
click at [266, 68] on textarea "n my opinnion it" at bounding box center [352, 153] width 173 height 177
type textarea "x"
type textarea "in my opinnion it"
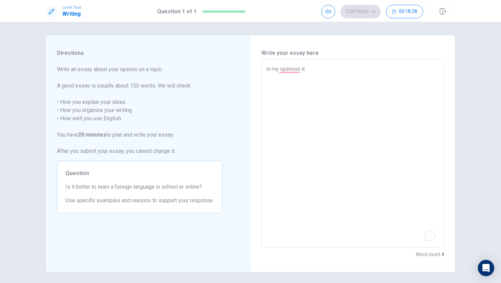
type textarea "x"
type textarea "iin my opinnion it"
type textarea "x"
type textarea "in my opinnion it"
click at [315, 67] on textarea "in my opinnion it" at bounding box center [352, 153] width 173 height 177
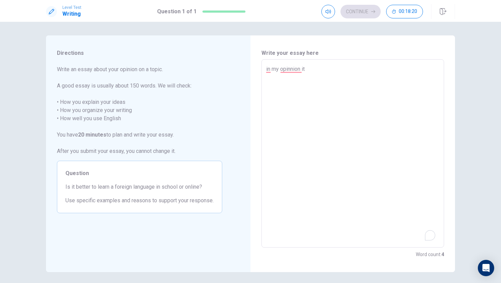
type textarea "x"
type textarea "in my opinnion it b"
type textarea "x"
type textarea "in my opinnion it be"
type textarea "x"
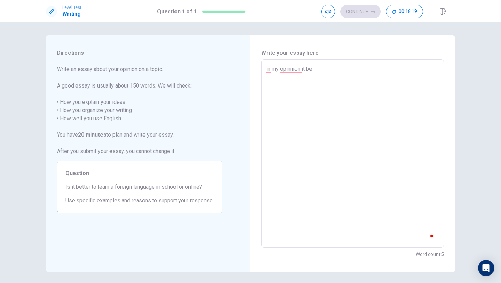
type textarea "in my opinnion it bet"
type textarea "x"
type textarea "in my opinnion it bett"
type textarea "x"
type textarea "in my opinnion it [PERSON_NAME]"
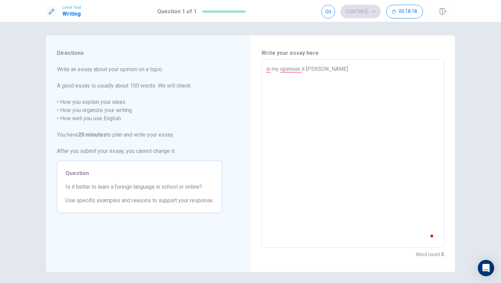
type textarea "x"
type textarea "in my opinnion it better"
type textarea "x"
type textarea "in my opinnion it better"
type textarea "x"
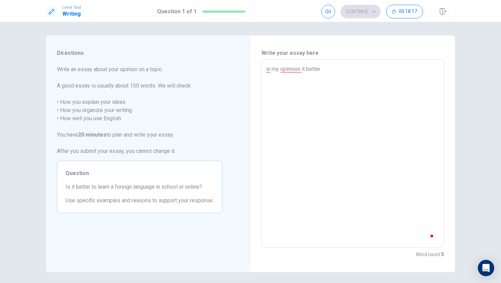
type textarea "in my opinnion it better t"
type textarea "x"
type textarea "in my opinnion it better to"
type textarea "x"
type textarea "in my opinnion it better to"
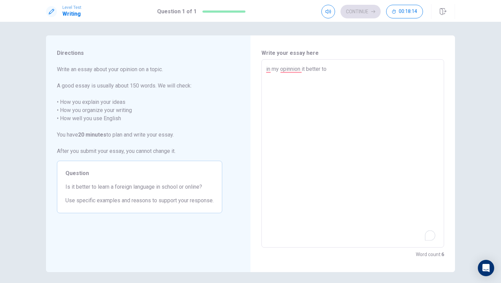
type textarea "x"
type textarea "in my opinnion it better to l"
type textarea "x"
type textarea "in my opinnion it better to le"
type textarea "x"
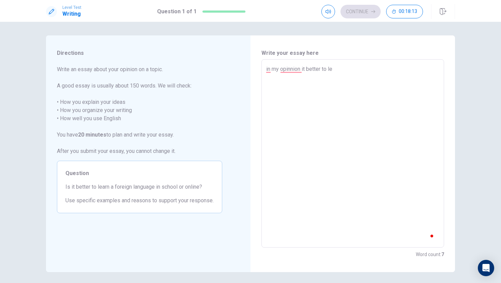
type textarea "in my opinnion it better to ler"
type textarea "x"
type textarea "in my opinnion it better to lera"
type textarea "x"
type textarea "in my opinnion it better to ler"
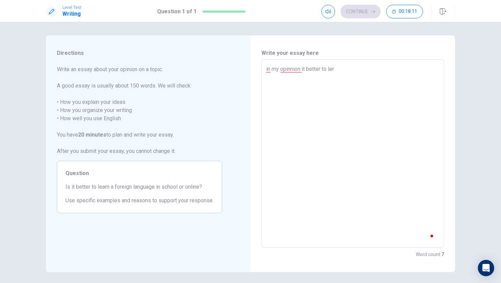
type textarea "x"
type textarea "in my opinnion it better to le"
type textarea "x"
type textarea "in my opinnion it better to l"
type textarea "x"
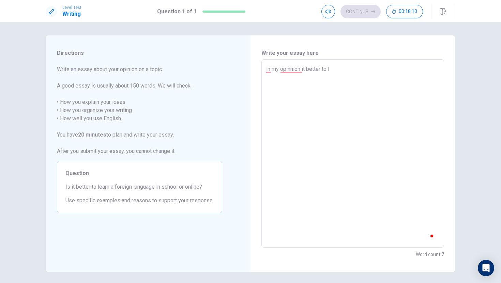
type textarea "in my opinnion it better to le"
type textarea "x"
type textarea "in my opinnion it better to lea"
type textarea "x"
type textarea "in my opinnion it better to [PERSON_NAME]"
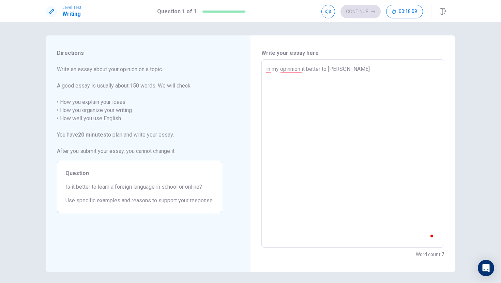
type textarea "x"
type textarea "in my opinnion it better to learn"
type textarea "x"
type textarea "in my opinnion it better to learn"
type textarea "x"
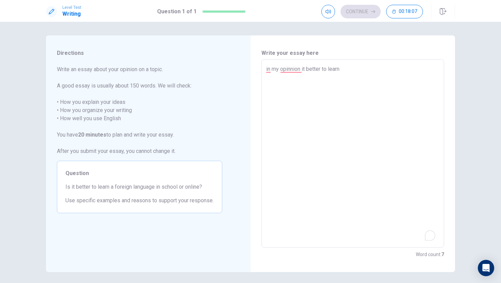
type textarea "in my opinnion it better to learn g"
type textarea "x"
type textarea "in my opinnion it better to learn go"
type textarea "x"
type textarea "in my opinnion it better to learn goo"
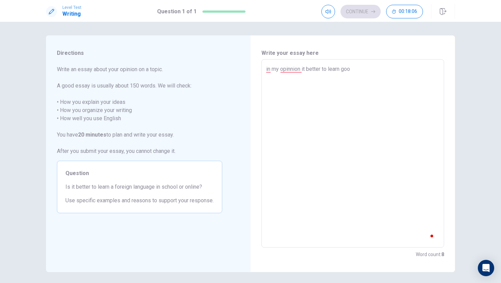
type textarea "x"
type textarea "in my opinnion it better to learn go"
type textarea "x"
type textarea "in my opinnion it better to learn g"
type textarea "x"
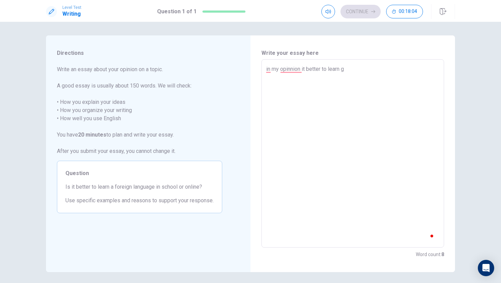
type textarea "in my opinnion it better to learn"
type textarea "x"
type textarea "in my opinnion it better to learn o"
type textarea "x"
type textarea "in my opinnion it better to learn ot"
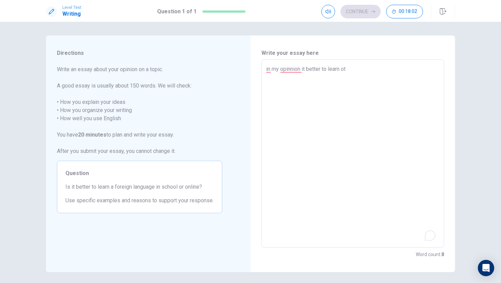
type textarea "x"
type textarea "in my opinnion it better to learn oth"
type textarea "x"
type textarea "in my opinnion it better to learn ot"
type textarea "x"
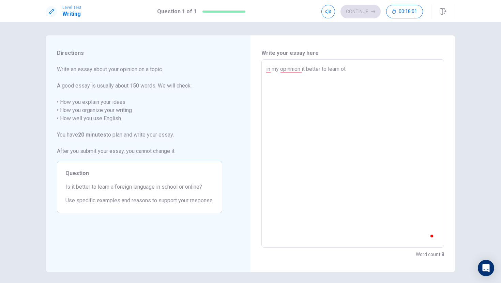
type textarea "in my opinnion it better to learn o"
type textarea "x"
type textarea "in my opinnion it better to learn"
type textarea "x"
type textarea "in my opinnion it better to learn d"
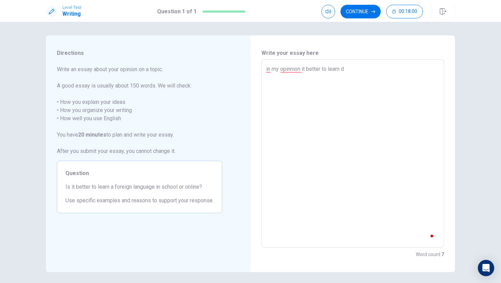
type textarea "x"
type textarea "in my opinnion it better to learn di"
type textarea "x"
type textarea "in my opinnion it better to learn dif"
type textarea "x"
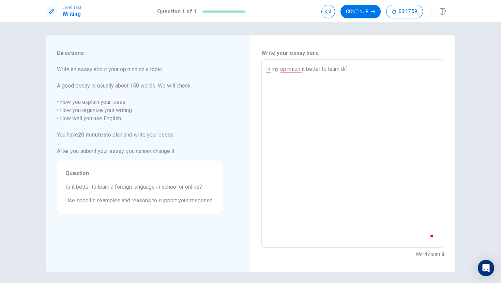
type textarea "in my opinnion it better to learn diff"
type textarea "x"
type textarea "in my opinnion it better to learn diffe"
type textarea "x"
type textarea "in my opinnion it better to learn differ"
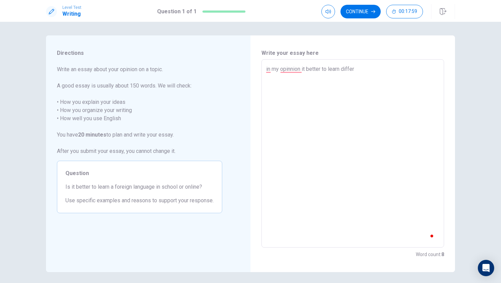
type textarea "x"
type textarea "in my opinnion it better to learn differe"
type textarea "x"
type textarea "in my opinnion it better to learn differen"
type textarea "x"
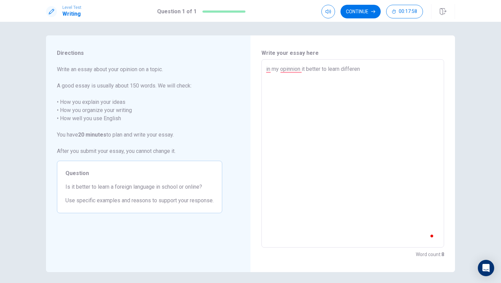
type textarea "in my opinnion it better to learn different"
type textarea "x"
type textarea "in my opinnion it better to learn different"
type textarea "x"
type textarea "in my opinnion it better to learn different l"
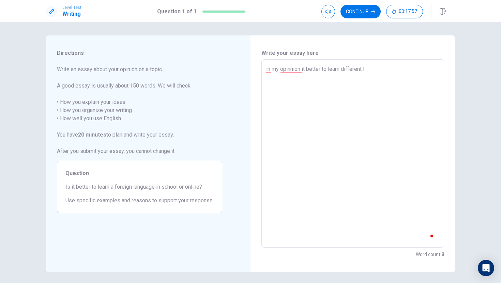
type textarea "x"
type textarea "in my opinnion it better to learn different la"
type textarea "x"
type textarea "in my opinnion it better to learn different lan"
type textarea "x"
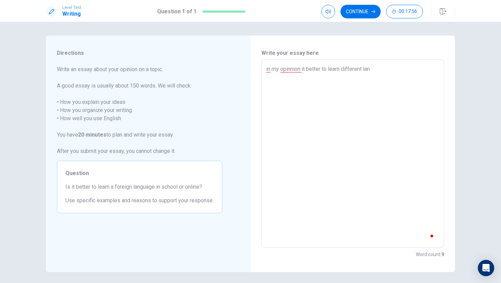
type textarea "in my opinnion it better to learn different lang"
type textarea "x"
type textarea "in my opinnion it better to learn different langu"
type textarea "x"
type textarea "in my opinnion it better to learn different langua"
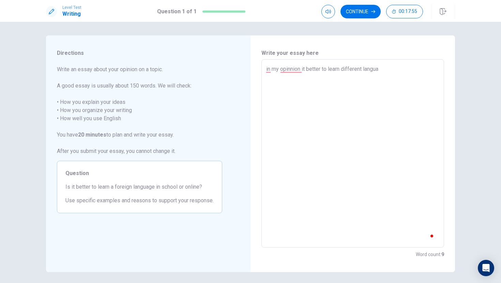
type textarea "x"
type textarea "in my opinnion it better to learn different languag"
type textarea "x"
type textarea "in my opinnion it better to learn different language"
type textarea "x"
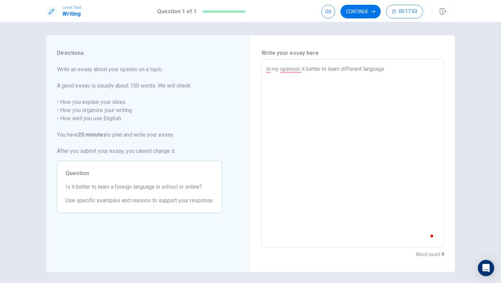
type textarea "in my opinnion it better to learn different language"
type textarea "x"
type textarea "in my opinnion it better to learn different language i"
type textarea "x"
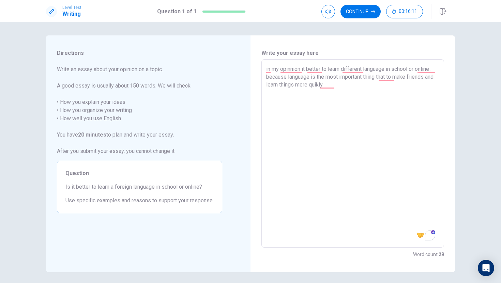
click at [268, 72] on textarea "in my opinnion it better to learn different language in school or online . beca…" at bounding box center [352, 153] width 173 height 177
click at [388, 81] on textarea "n my opinnion it better to learn different language in school or online . becau…" at bounding box center [352, 153] width 173 height 177
click at [266, 73] on div "n my opinnion it better to learn different language in school or online . becau…" at bounding box center [352, 153] width 183 height 188
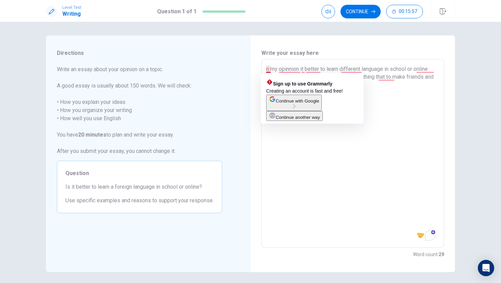
click at [267, 70] on textarea "n my opinnion it better to learn different language in school or online . becau…" at bounding box center [352, 153] width 173 height 177
click at [380, 87] on textarea "n my opinnion it better to learn different language in school or online . becau…" at bounding box center [352, 153] width 173 height 177
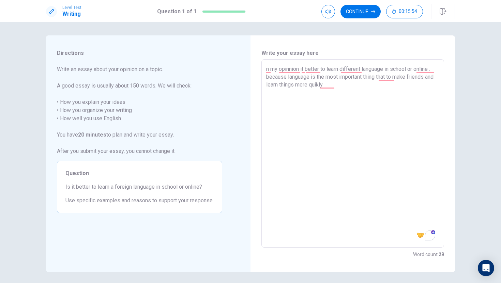
click at [266, 72] on div "n my opinnion it better to learn different language in school or online . becau…" at bounding box center [352, 153] width 183 height 188
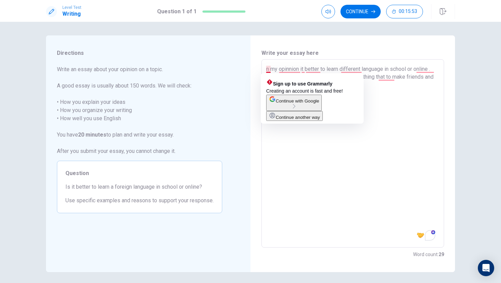
click at [268, 71] on textarea "n my opinnion it better to learn different language in school or online . becau…" at bounding box center [352, 153] width 173 height 177
click at [264, 71] on div "n my opinnion it better to learn different language in school or online . becau…" at bounding box center [352, 153] width 183 height 188
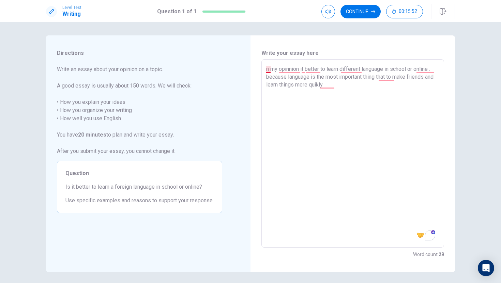
click at [268, 70] on textarea "n my opinnion it better to learn different language in school or online . becau…" at bounding box center [352, 153] width 173 height 177
click at [384, 106] on textarea "in my opinnion it better to learn different language in school or online . beca…" at bounding box center [352, 153] width 173 height 177
click at [352, 87] on textarea "in my opinnion it better to learn different language in school or online . beca…" at bounding box center [352, 153] width 173 height 177
click at [340, 84] on textarea "in my opinnion it better to learn different language in school or online . beca…" at bounding box center [352, 153] width 173 height 177
click at [349, 90] on textarea "in my opinnion it better to learn different language in school or online . beca…" at bounding box center [352, 153] width 173 height 177
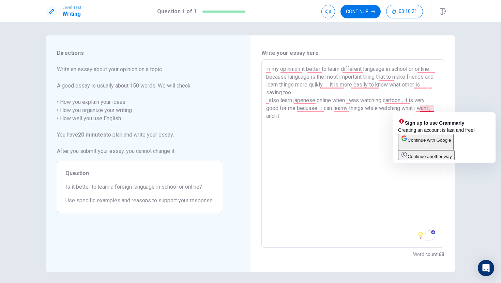
click at [433, 111] on textarea "in my opinnion it better to learn different language in school or online . beca…" at bounding box center [352, 153] width 173 height 177
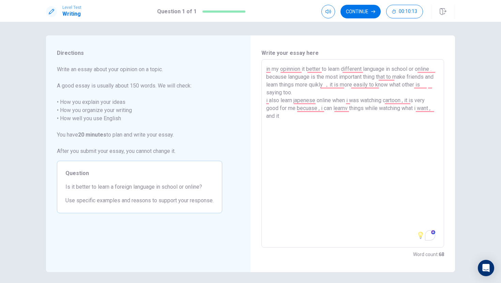
click at [275, 118] on textarea "in my opinnion it better to learn different language in school or online . beca…" at bounding box center [352, 153] width 173 height 177
click at [276, 123] on textarea "in my opinnion it better to learn different language in school or online . beca…" at bounding box center [352, 153] width 173 height 177
click at [266, 102] on div "in my opinnion it better to learn different language in school or online . beca…" at bounding box center [352, 153] width 183 height 188
click at [263, 101] on div "in my opinnion it better to learn different language in school or online . beca…" at bounding box center [352, 153] width 183 height 188
click at [271, 101] on textarea "in my opinnion it better to learn different language in school or online . beca…" at bounding box center [352, 153] width 173 height 177
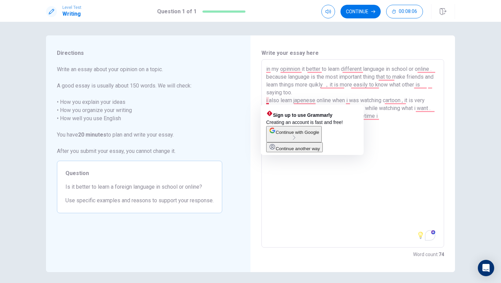
click at [411, 141] on textarea "in my opinnion it better to learn different language in school or online . beca…" at bounding box center [352, 153] width 173 height 177
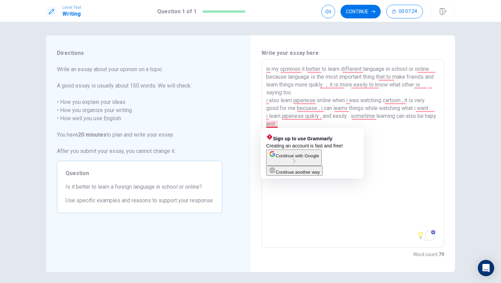
click at [273, 124] on textarea "in my opinnion it better to learn different language in school or online . beca…" at bounding box center [352, 153] width 173 height 177
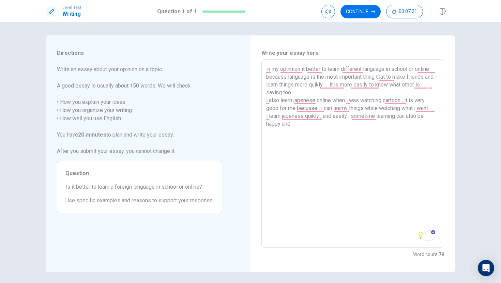
click at [310, 128] on textarea "in my opinnion it better to learn different language in school or online . beca…" at bounding box center [352, 153] width 173 height 177
click at [408, 116] on textarea "in my opinnion it better to learn different language in school or online . beca…" at bounding box center [352, 153] width 173 height 177
click at [407, 117] on textarea "in my opinnion it better to learn different language in school or online . beca…" at bounding box center [352, 153] width 173 height 177
click at [438, 121] on textarea "in my opinnion it better to learn different language in school or online . beca…" at bounding box center [352, 153] width 173 height 177
click at [350, 131] on textarea "in my opinnion it better to learn different language in school or online . beca…" at bounding box center [352, 153] width 173 height 177
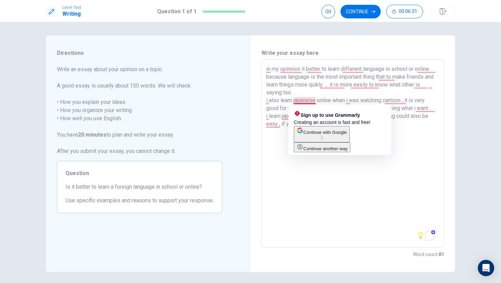
click at [300, 93] on textarea "in my opinnion it better to learn different language in school or online . beca…" at bounding box center [352, 153] width 173 height 177
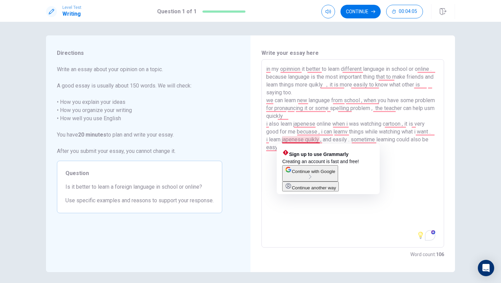
click at [313, 139] on textarea "in my opinnion it better to learn different language in school or online . beca…" at bounding box center [352, 153] width 173 height 177
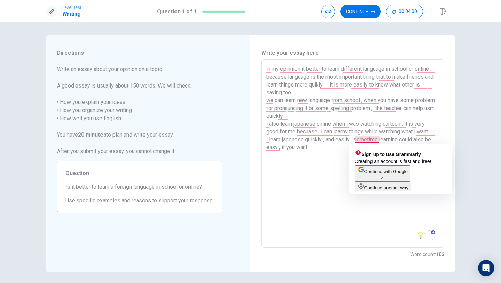
click at [370, 142] on textarea "in my opinnion it better to learn different language in school or online . beca…" at bounding box center [352, 153] width 173 height 177
click at [368, 140] on textarea "in my opinnion it better to learn different language in school or online . beca…" at bounding box center [352, 153] width 173 height 177
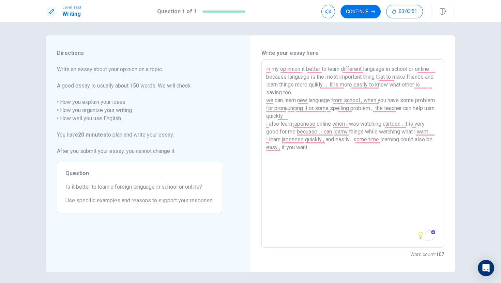
click at [371, 212] on textarea "in my opinnion it better to learn different language in school or online . beca…" at bounding box center [352, 153] width 173 height 177
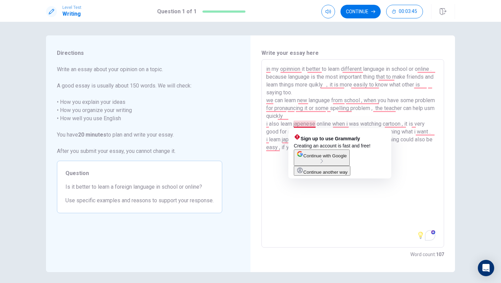
click at [305, 125] on textarea "in my opinnion it better to learn different language in school or online . beca…" at bounding box center [352, 153] width 173 height 177
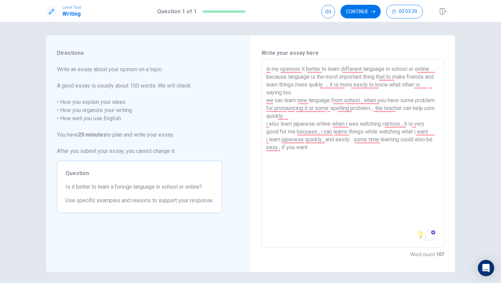
click at [344, 203] on textarea "in my opinnion it better to learn different language in school or online . beca…" at bounding box center [352, 153] width 173 height 177
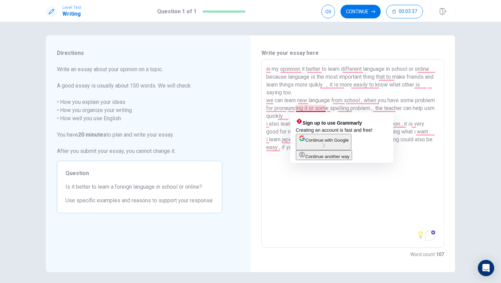
click at [408, 225] on textarea "in my opinnion it better to learn different language in school or online . beca…" at bounding box center [352, 153] width 173 height 177
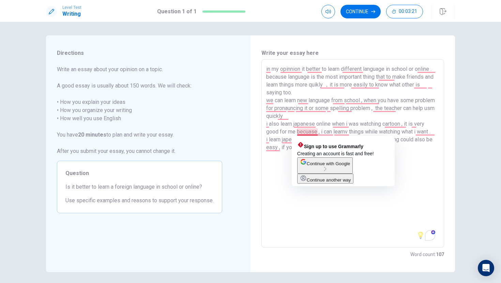
click at [312, 133] on textarea "in my opinnion it better to learn different language in school or online . beca…" at bounding box center [352, 153] width 173 height 177
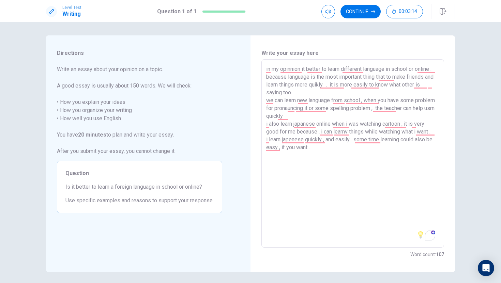
click at [350, 134] on textarea "in my opinnion it better to learn different language in school or online . beca…" at bounding box center [352, 153] width 173 height 177
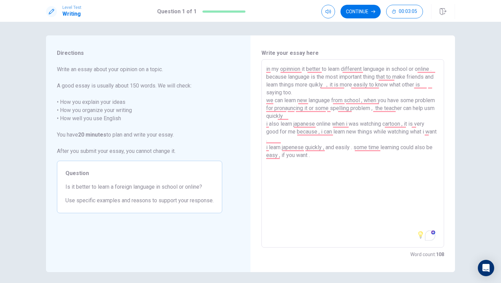
click at [285, 210] on textarea "in my opinnion it better to learn different language in school or online . beca…" at bounding box center [352, 153] width 173 height 177
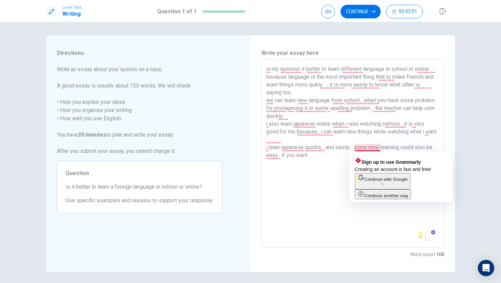
click at [380, 150] on textarea "in my opinnion it better to learn different language in school or online . beca…" at bounding box center [352, 153] width 173 height 177
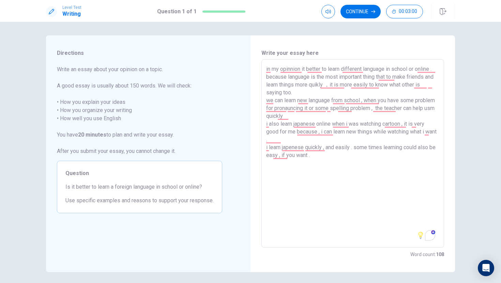
click at [389, 211] on textarea "in my opinnion it better to learn different language in school or online . beca…" at bounding box center [352, 153] width 173 height 177
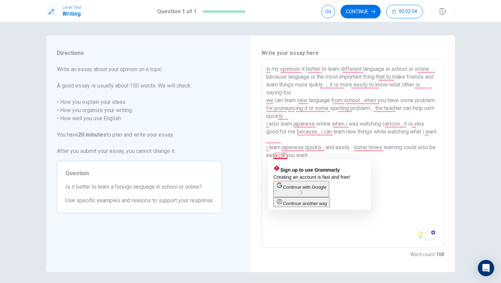
click at [281, 158] on textarea "in my opinnion it better to learn different language in school or online . beca…" at bounding box center [352, 153] width 173 height 177
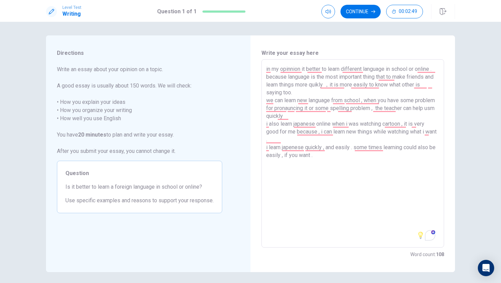
click at [333, 190] on textarea "in my opinnion it better to learn different language in school or online . beca…" at bounding box center [352, 153] width 173 height 177
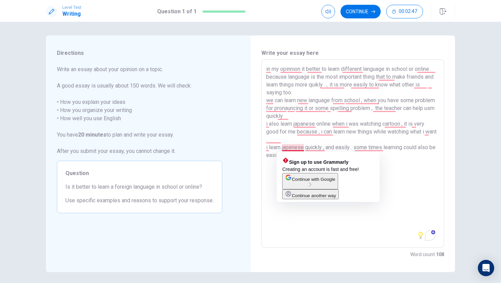
click at [292, 148] on textarea "in my opinnion it better to learn different language in school or online . beca…" at bounding box center [352, 153] width 173 height 177
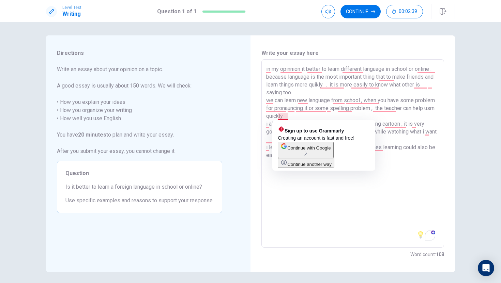
click at [289, 117] on textarea "in my opinnion it better to learn different language in school or online . beca…" at bounding box center [352, 153] width 173 height 177
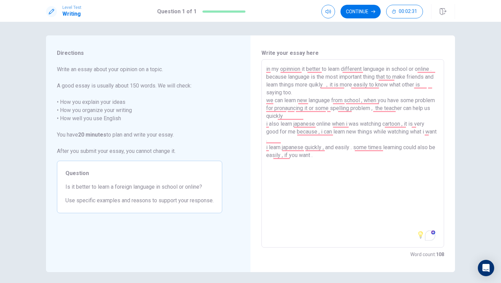
click at [320, 120] on textarea "in my opinnion it better to learn different language in school or online . beca…" at bounding box center [352, 153] width 173 height 177
click at [334, 164] on textarea "in my opinnion it better to learn different language in school or online . beca…" at bounding box center [352, 153] width 173 height 177
click at [410, 200] on textarea "in my opinnion it better to learn different language in school or online . beca…" at bounding box center [352, 152] width 173 height 177
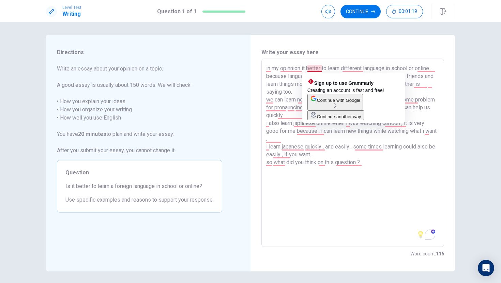
click at [308, 70] on textarea "in my opinnion it better to learn different language in school or online . beca…" at bounding box center [352, 152] width 173 height 177
click at [320, 68] on textarea "in my opinnion it better to learn different language in school or online . beca…" at bounding box center [352, 152] width 173 height 177
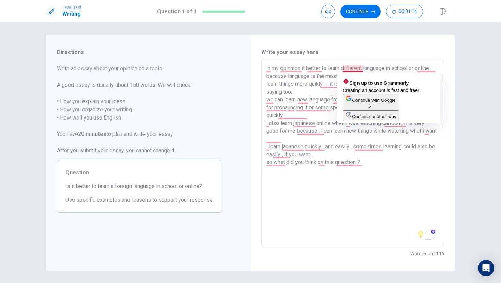
click at [362, 71] on textarea "in my opinnion it better to learn different language in school or online . beca…" at bounding box center [352, 152] width 173 height 177
click at [364, 55] on h6 "Write your essay here" at bounding box center [352, 52] width 183 height 8
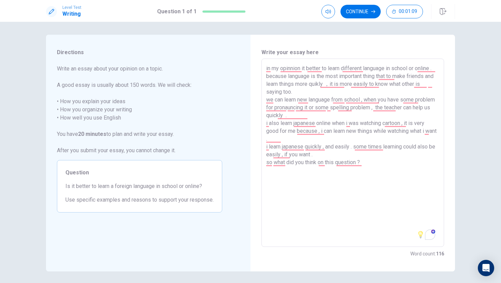
click at [401, 56] on h6 "Write your essay here" at bounding box center [352, 52] width 183 height 8
click at [286, 77] on textarea "in my opinnion it better to learn different language in school or online . beca…" at bounding box center [352, 152] width 173 height 177
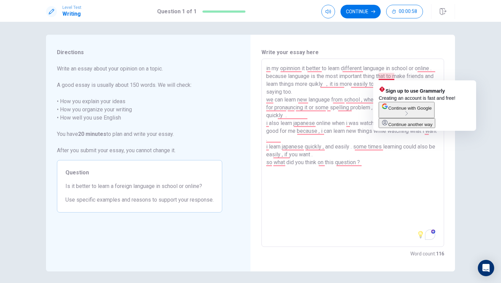
click at [393, 79] on textarea "in my opinnion it better to learn different language in school or online . beca…" at bounding box center [352, 152] width 173 height 177
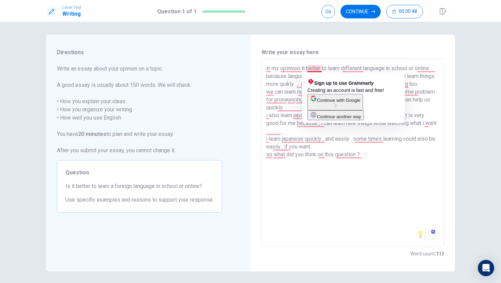
click at [415, 211] on textarea "in my opinnion it better to learn different language in school or online . beca…" at bounding box center [352, 152] width 173 height 177
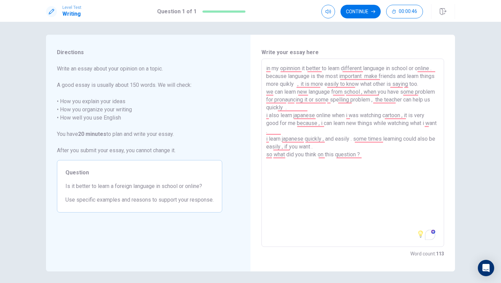
click at [381, 77] on textarea "in my opinnion it better to learn different language in school or online . beca…" at bounding box center [352, 152] width 173 height 177
click at [366, 78] on textarea "in my opinnion it better to learn different language in school or online . beca…" at bounding box center [352, 152] width 173 height 177
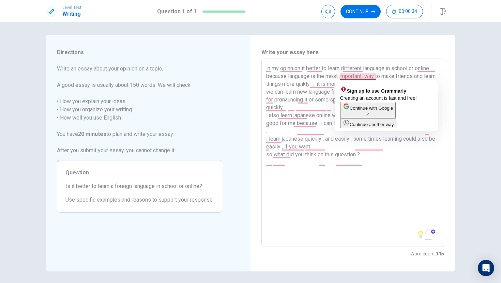
click at [365, 78] on textarea "in my opinnion it better to learn different language in school or online . beca…" at bounding box center [352, 152] width 173 height 177
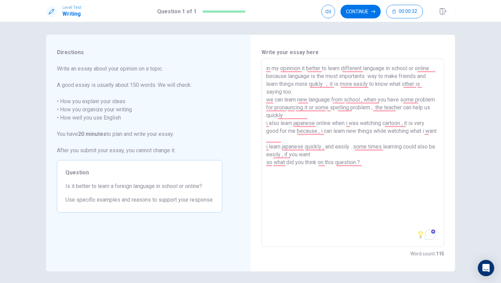
click at [419, 181] on textarea "in my opinnion it better to learn different language in school or online . beca…" at bounding box center [352, 152] width 173 height 177
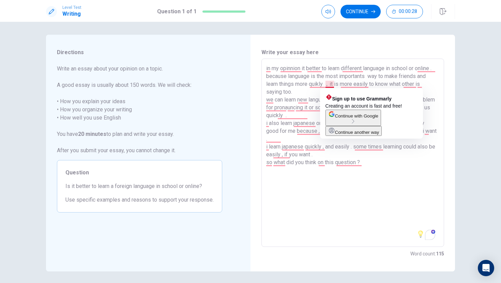
click at [331, 85] on textarea "in my opinnion it better to learn different language in school or online . beca…" at bounding box center [352, 152] width 173 height 177
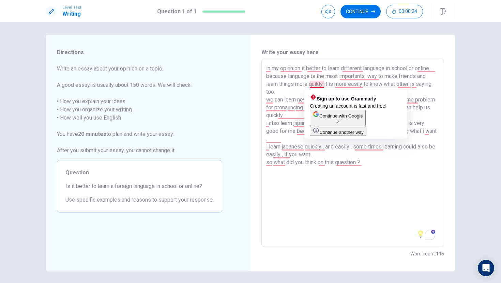
drag, startPoint x: 317, startPoint y: 84, endPoint x: 325, endPoint y: 94, distance: 12.9
click at [320, 87] on textarea "in my opinnion it better to learn different language in school or online . beca…" at bounding box center [352, 152] width 173 height 177
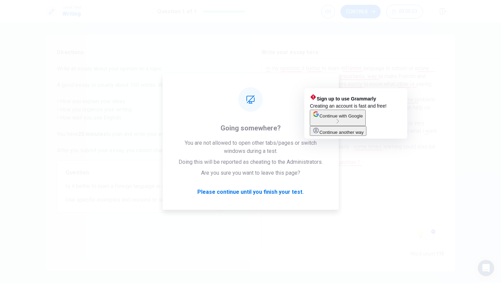
click at [360, 136] on button "Continue another way" at bounding box center [338, 131] width 57 height 10
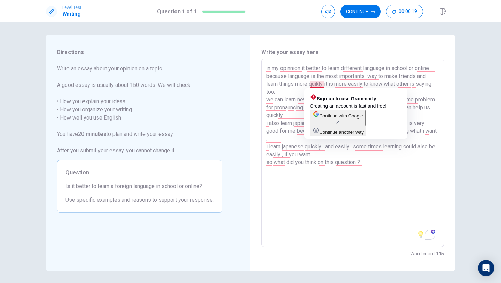
click at [355, 189] on textarea "in my opinnion it better to learn different language in school or online . beca…" at bounding box center [352, 152] width 173 height 177
click at [317, 85] on textarea "in my opinnion it better to learn different language in school or online . beca…" at bounding box center [352, 152] width 173 height 177
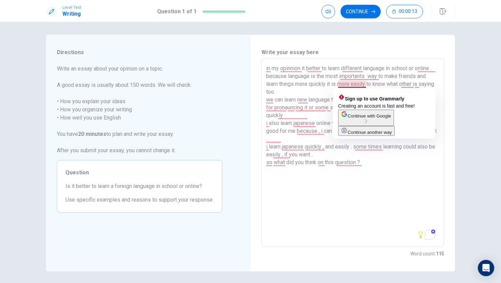
click at [351, 87] on textarea "in my opinnion it better to learn different language in school or online . beca…" at bounding box center [352, 152] width 173 height 177
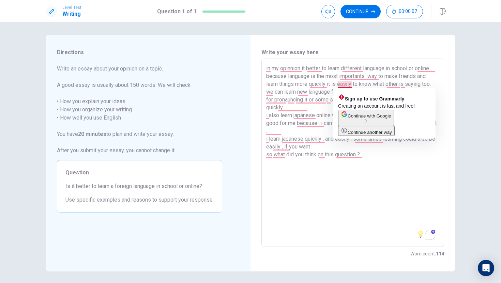
click at [349, 84] on textarea "in my opinnion it better to learn different language in school or online . beca…" at bounding box center [352, 152] width 173 height 177
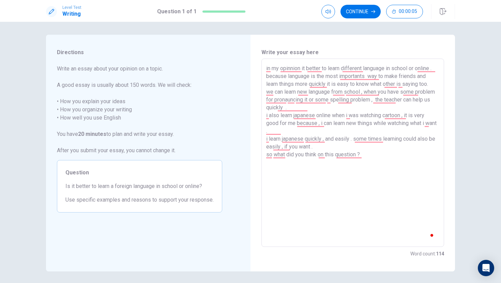
click at [332, 182] on textarea "in my opinnion it better to learn different language in school or online . beca…" at bounding box center [352, 152] width 173 height 177
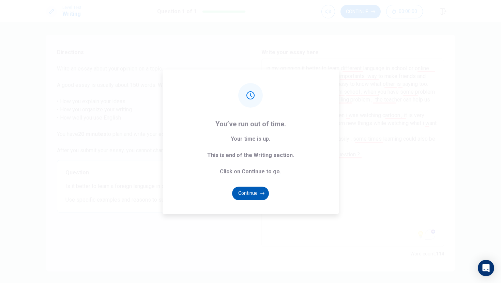
click at [247, 196] on button "Continue" at bounding box center [250, 194] width 37 height 14
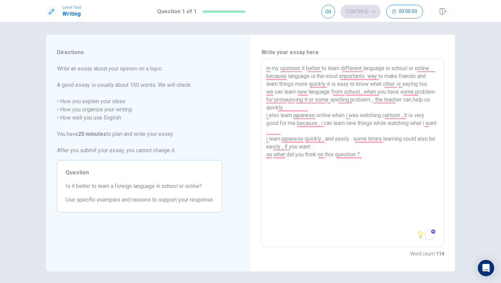
scroll to position [0, 0]
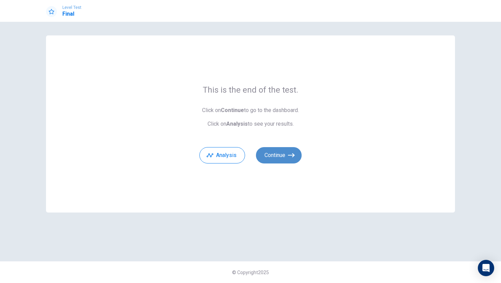
click at [279, 160] on button "Continue" at bounding box center [279, 155] width 46 height 16
